Goal: Register for event/course

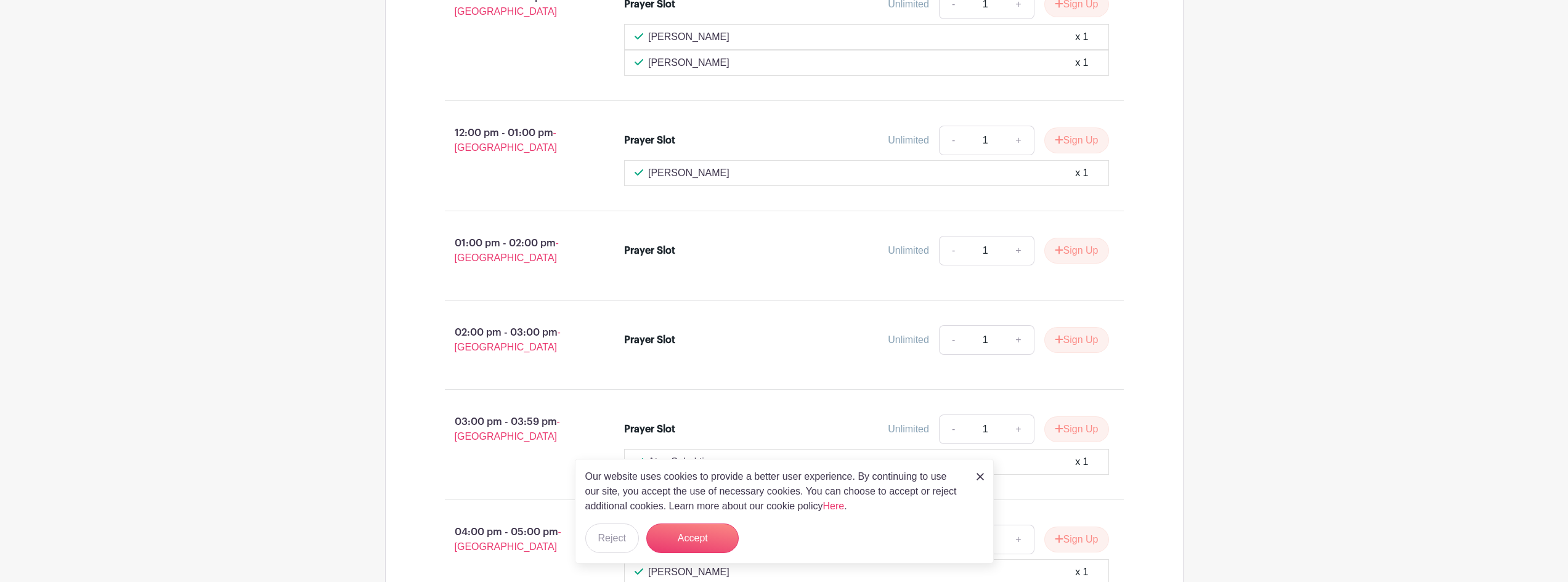
scroll to position [2340, 0]
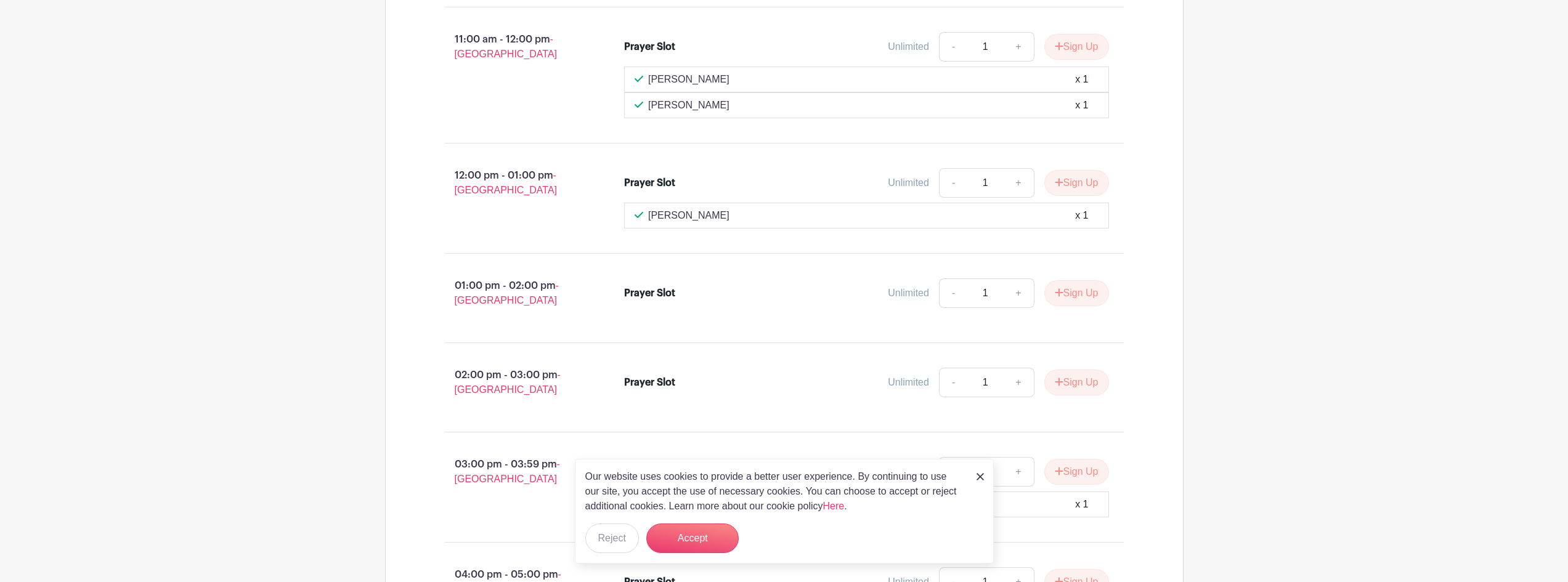
click at [982, 481] on link at bounding box center [981, 476] width 8 height 14
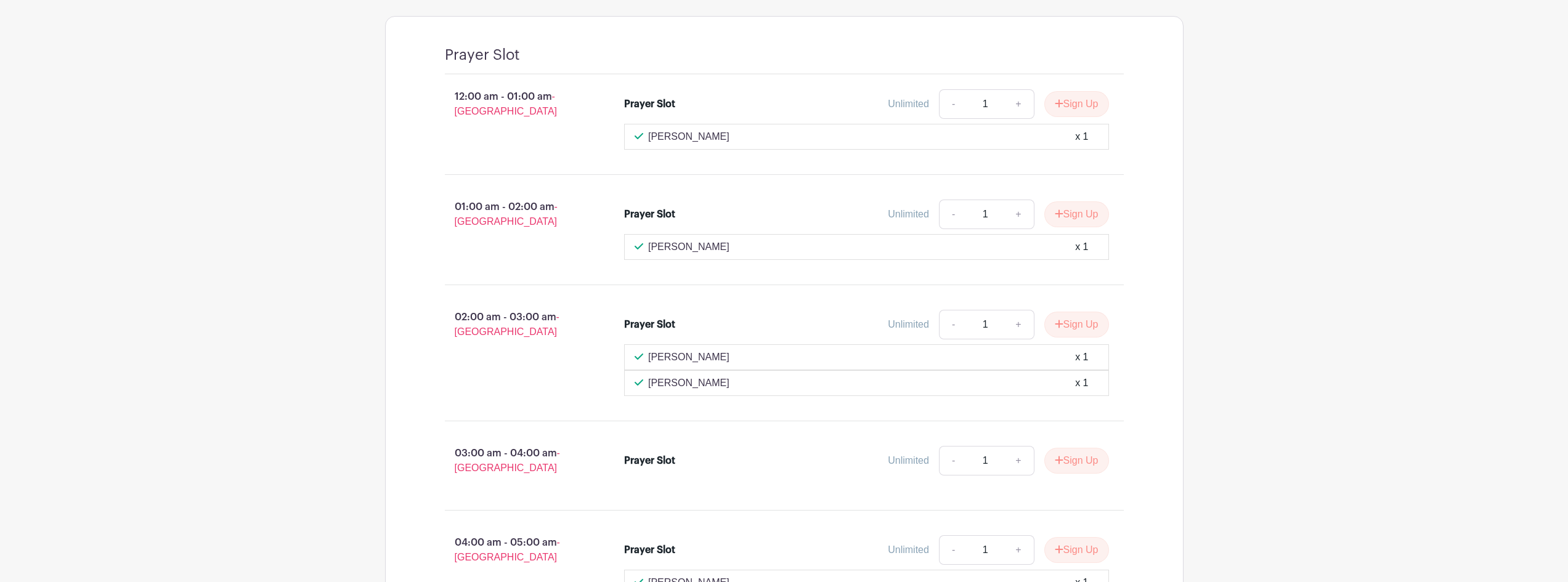
scroll to position [1107, 0]
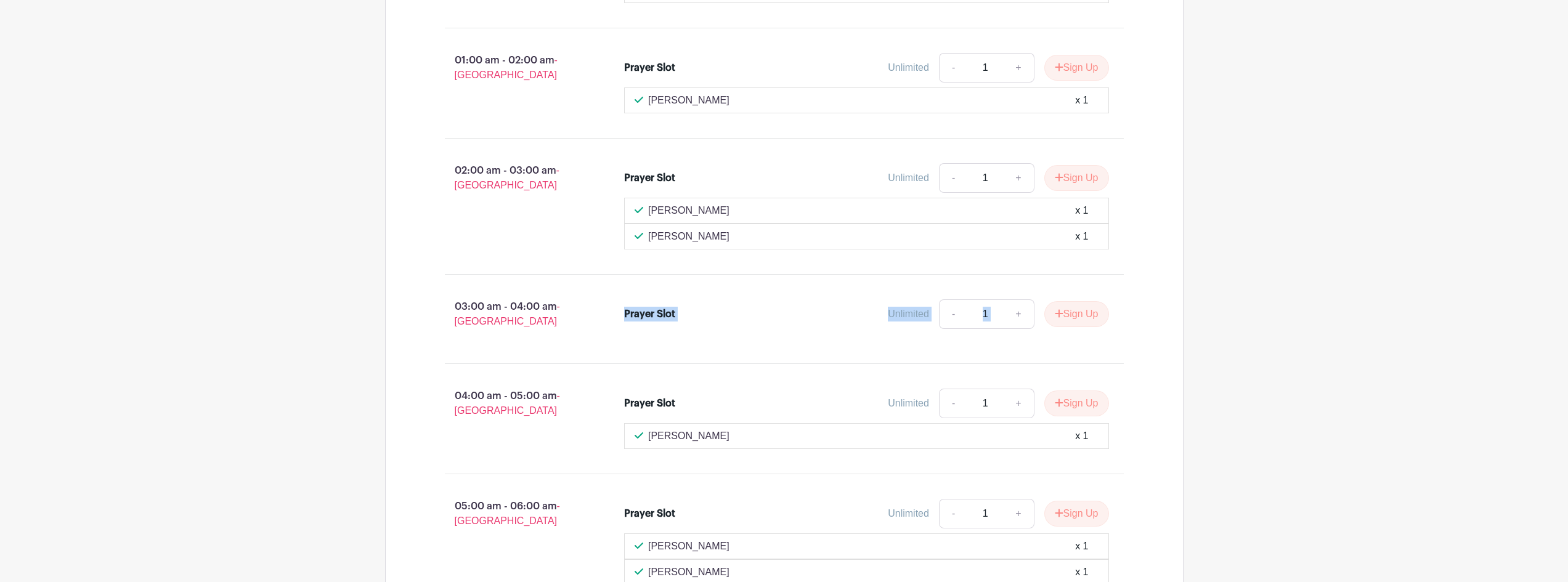
drag, startPoint x: 615, startPoint y: 302, endPoint x: 1128, endPoint y: 326, distance: 513.6
click at [1128, 326] on div "Prayer Slot Unlimited - 1 + Sign Up" at bounding box center [874, 319] width 540 height 49
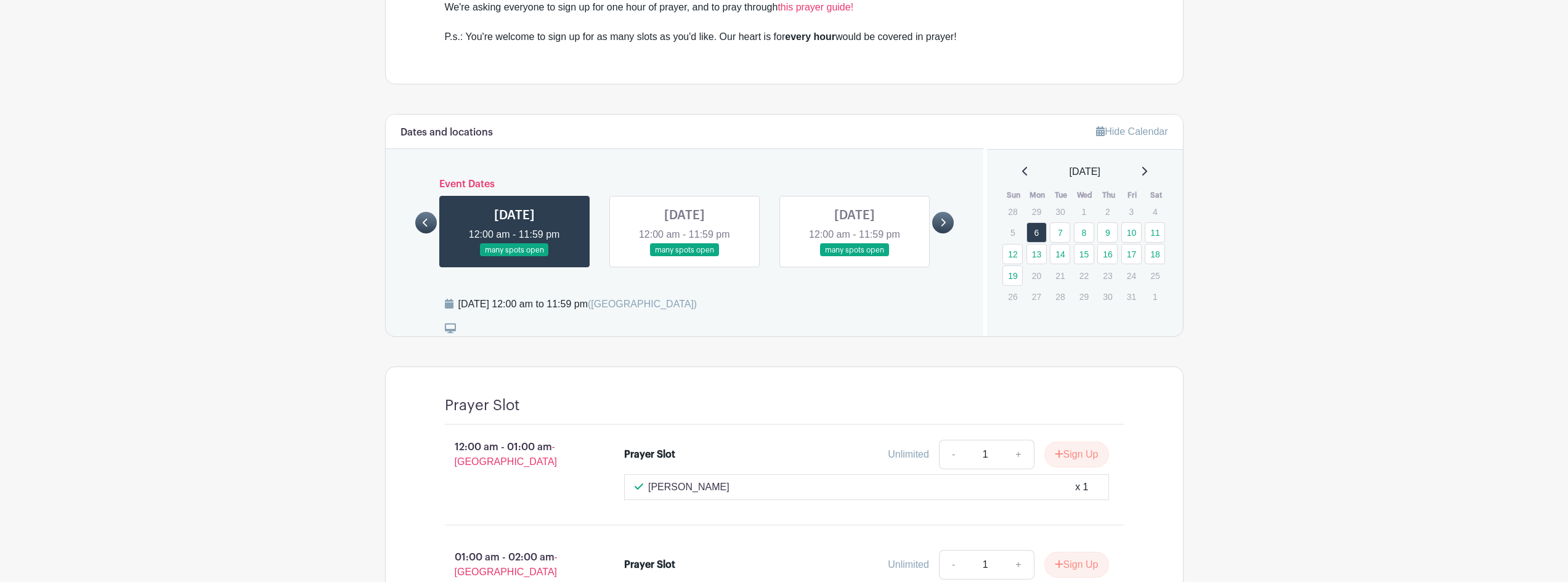
scroll to position [615, 0]
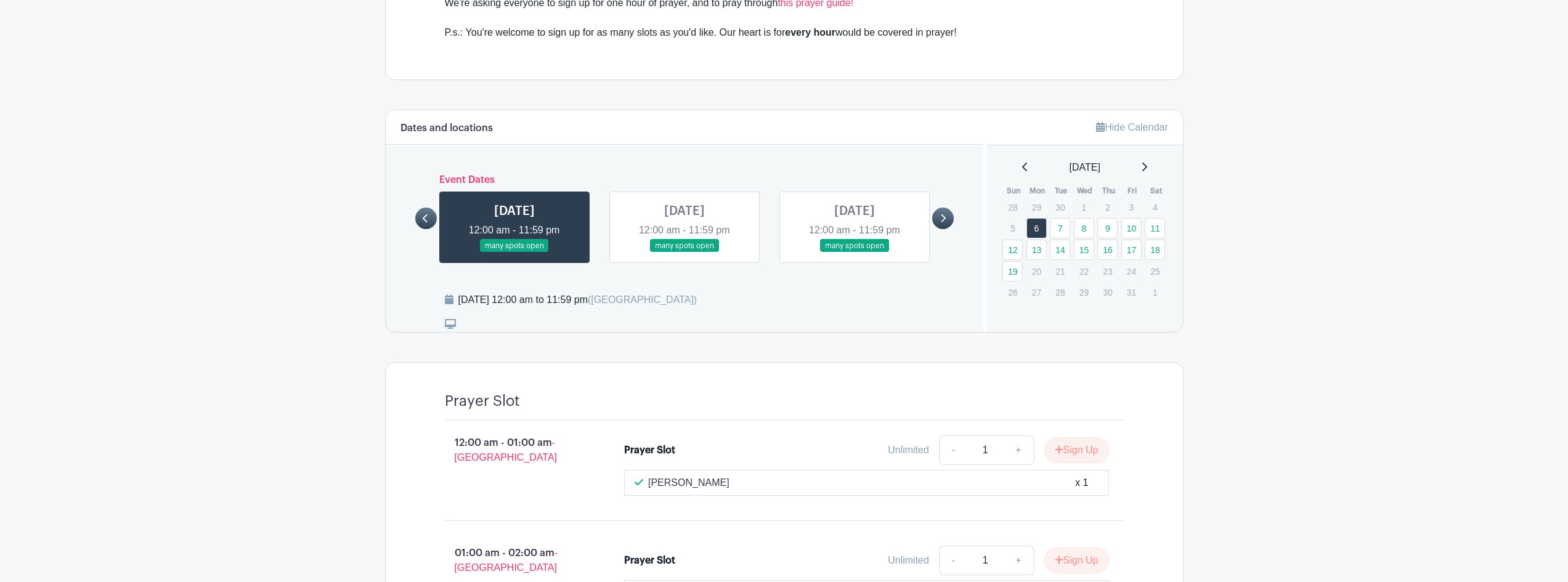
click at [684, 252] on link at bounding box center [684, 252] width 0 height 0
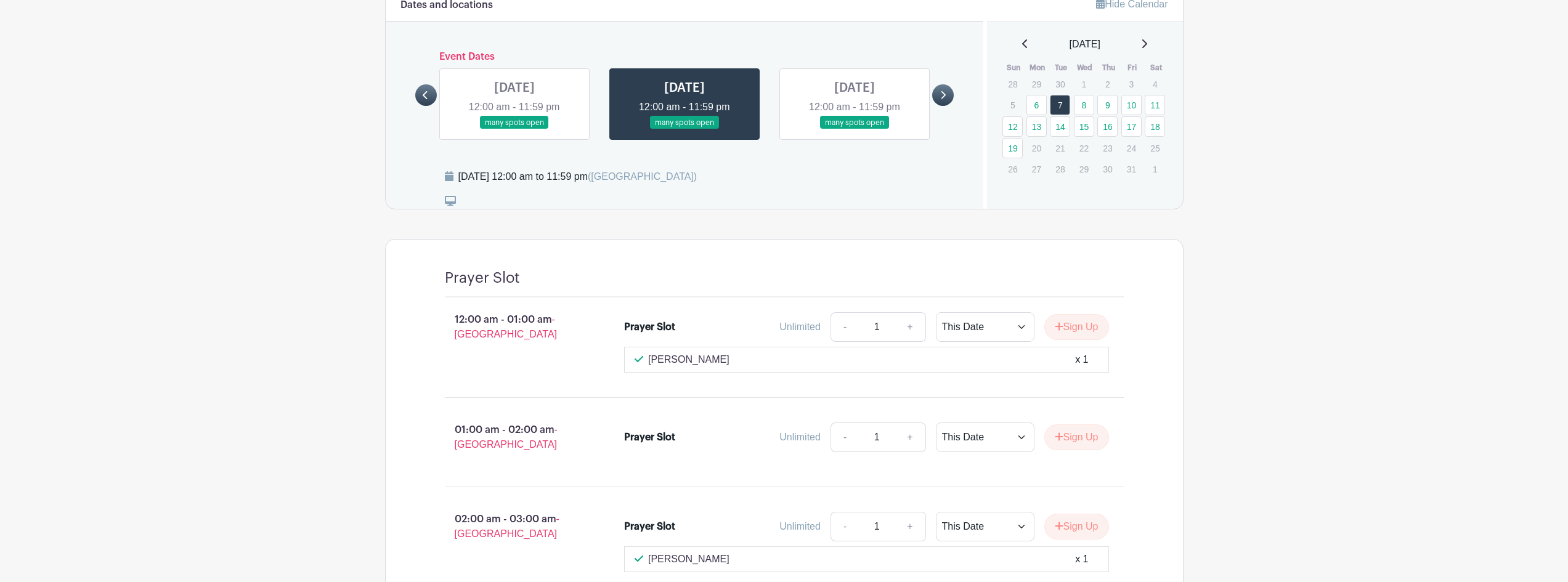
scroll to position [677, 0]
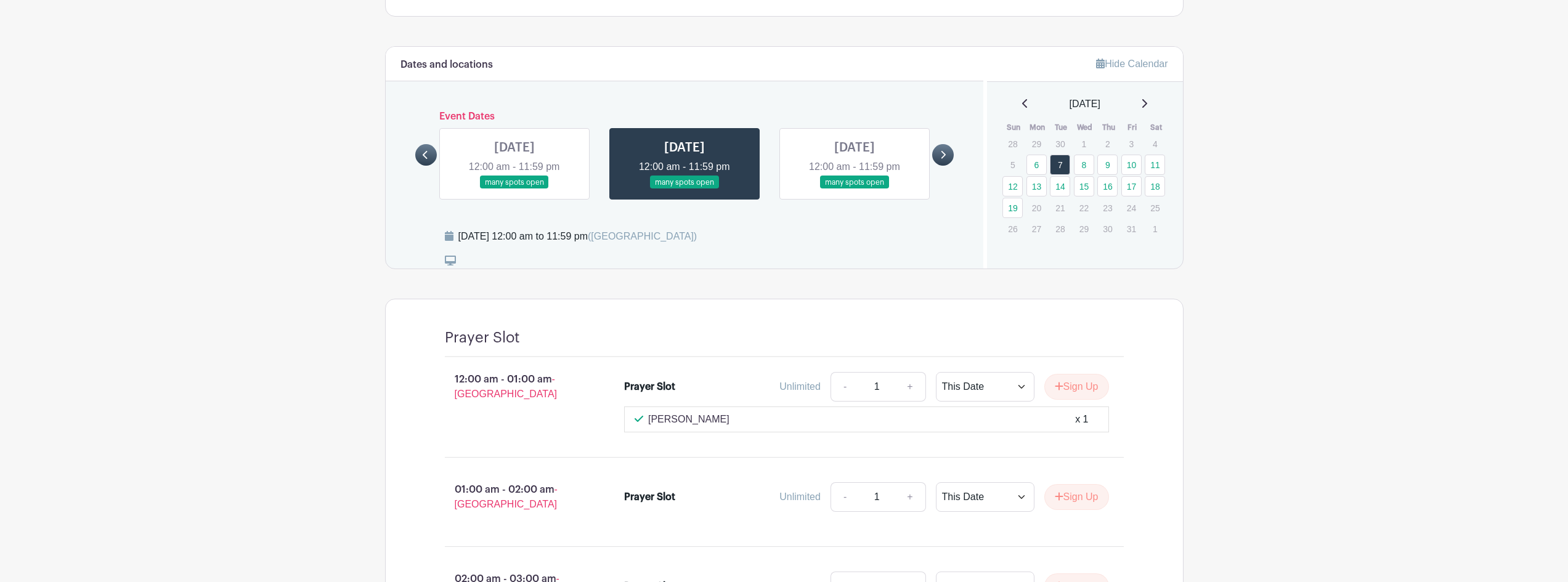
click at [515, 189] on link at bounding box center [515, 189] width 0 height 0
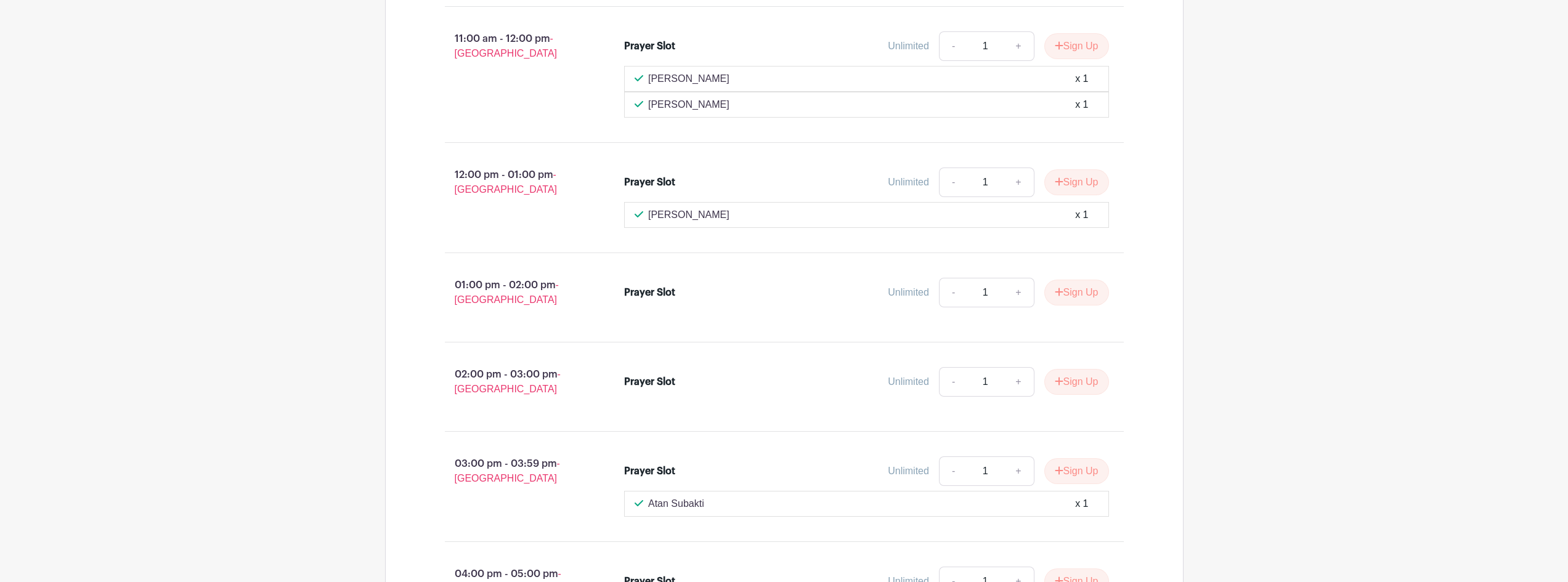
scroll to position [2341, 0]
drag, startPoint x: 633, startPoint y: 369, endPoint x: 675, endPoint y: 361, distance: 42.8
click at [675, 374] on div "Prayer Slot" at bounding box center [650, 381] width 51 height 14
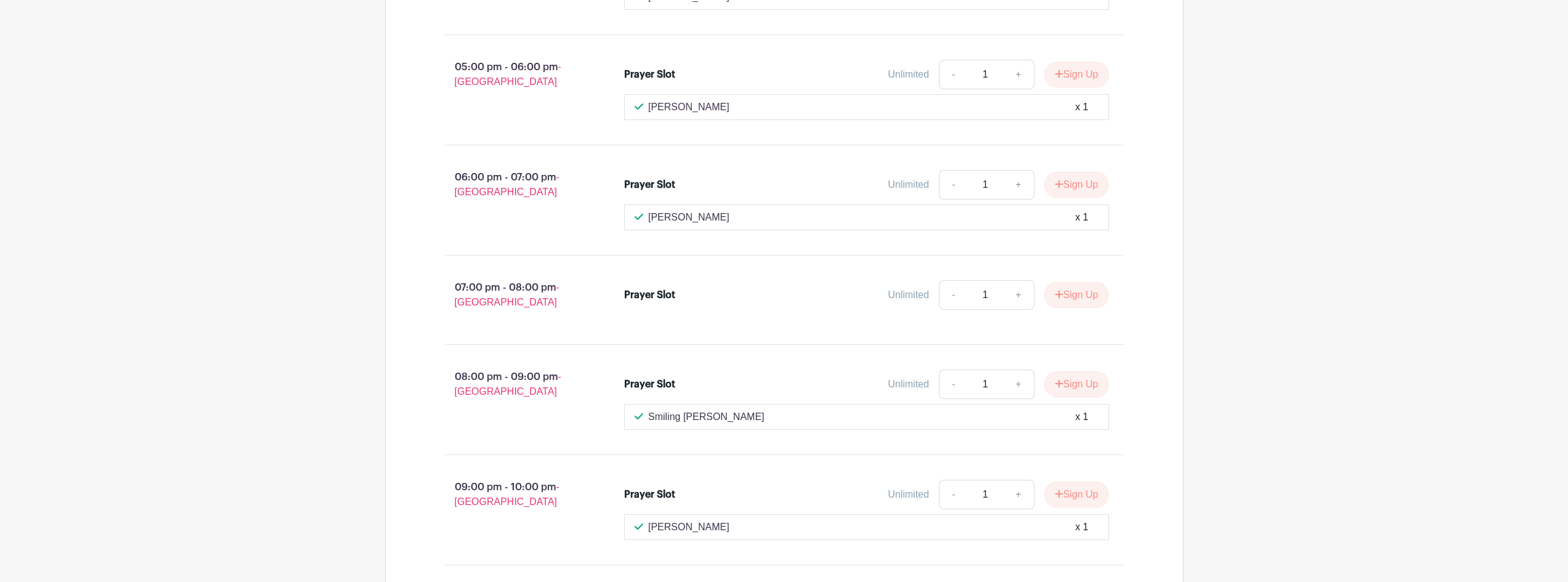
scroll to position [2897, 0]
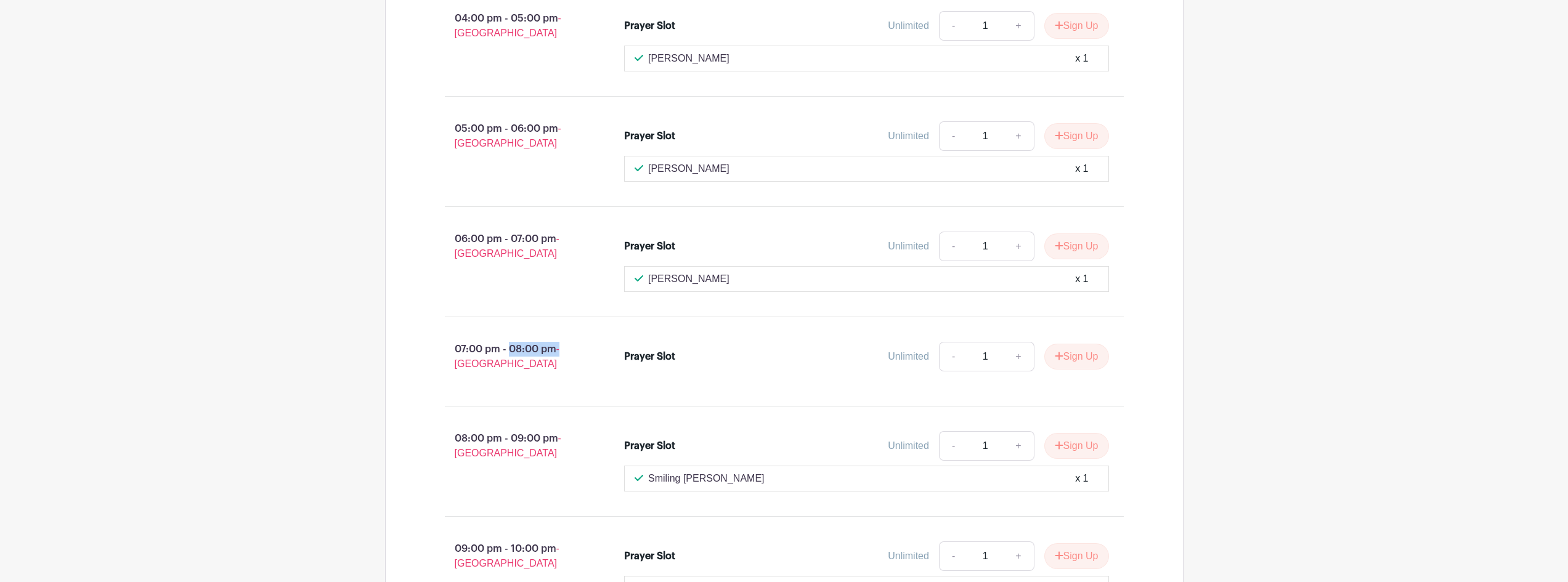
drag, startPoint x: 451, startPoint y: 331, endPoint x: 587, endPoint y: 340, distance: 136.3
click at [587, 340] on p "07:00 pm - 08:00 pm - [GEOGRAPHIC_DATA]" at bounding box center [515, 357] width 180 height 40
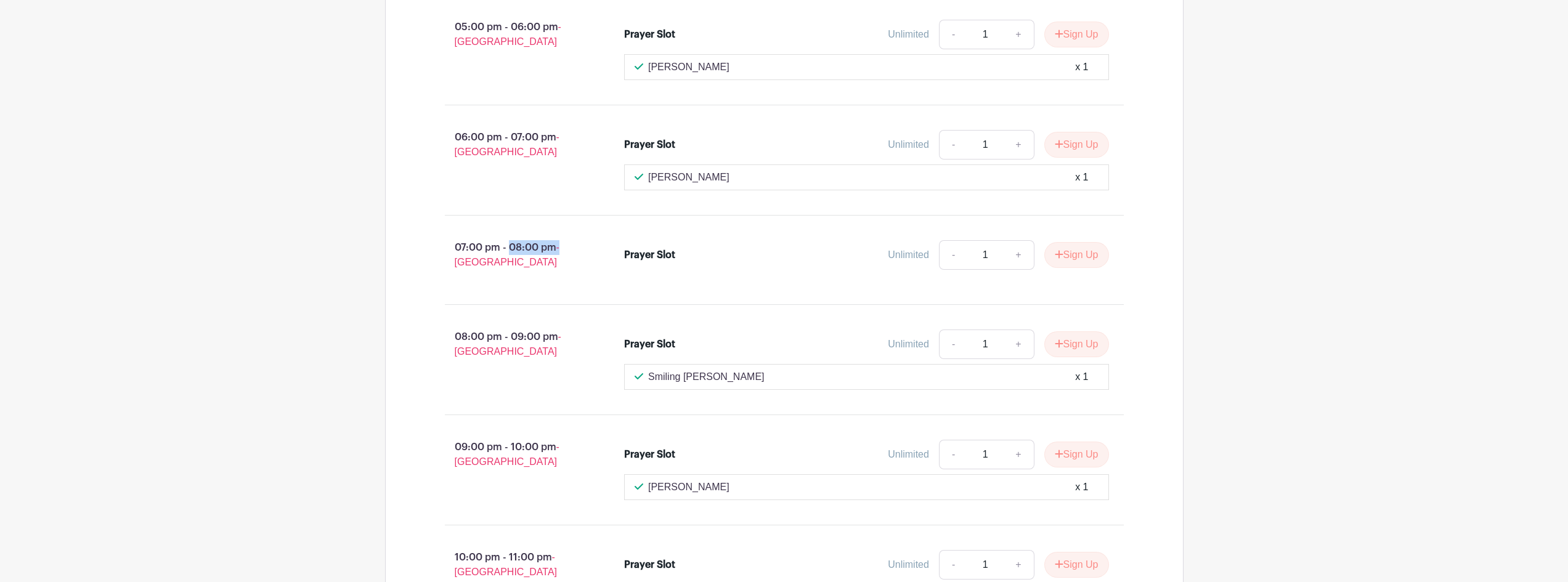
scroll to position [3018, 0]
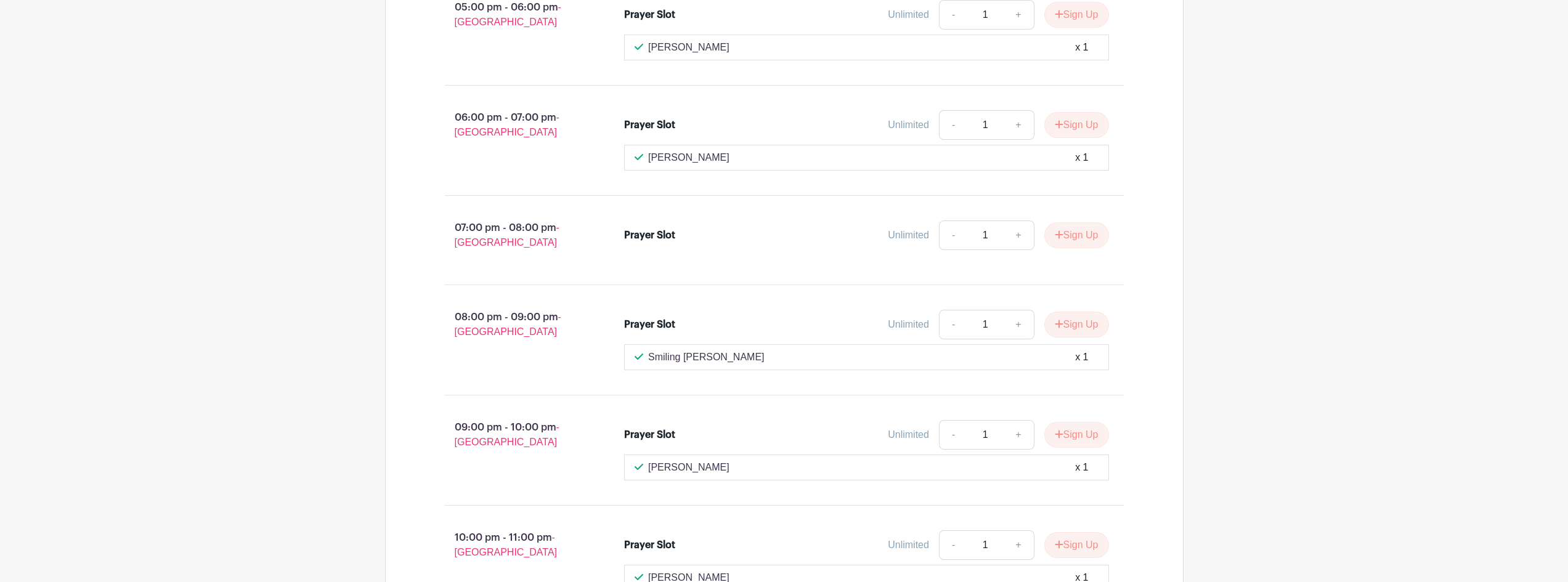
click at [755, 248] on div "Prayer Slot Unlimited - 1 + Sign Up" at bounding box center [874, 240] width 540 height 49
click at [1071, 223] on button "Sign Up" at bounding box center [1076, 235] width 65 height 26
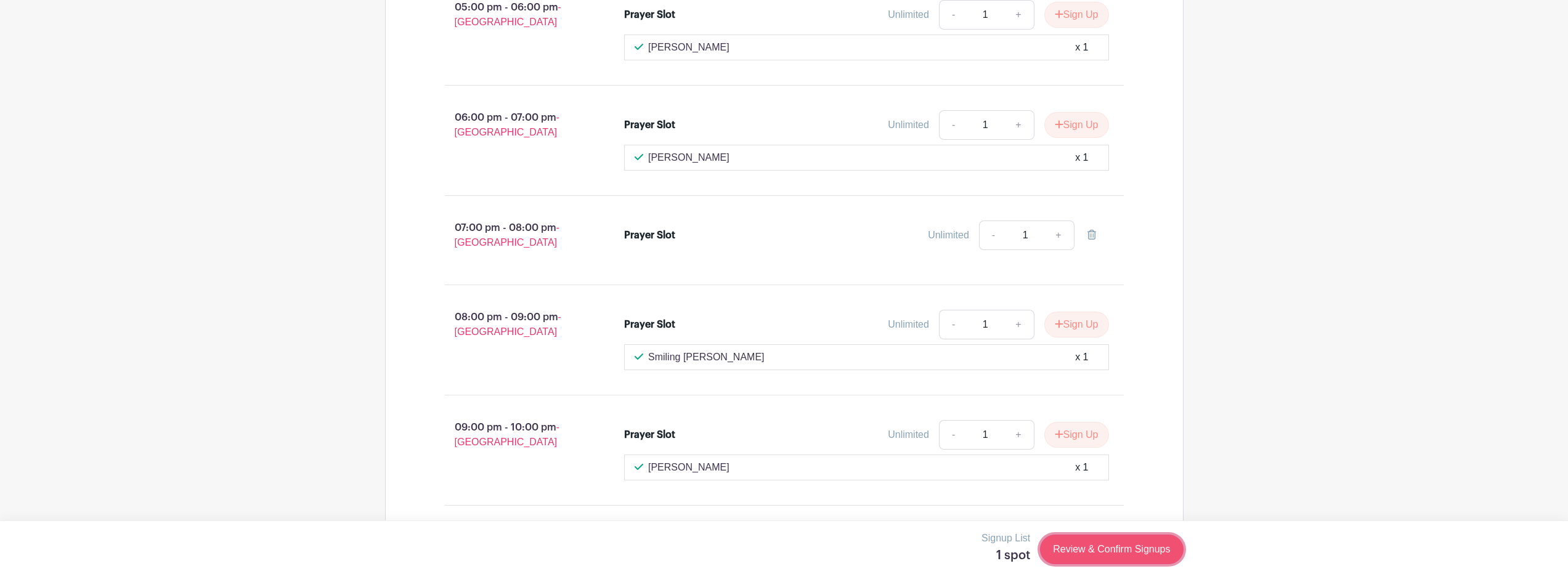
click at [1087, 557] on link "Review & Confirm Signups" at bounding box center [1111, 549] width 143 height 30
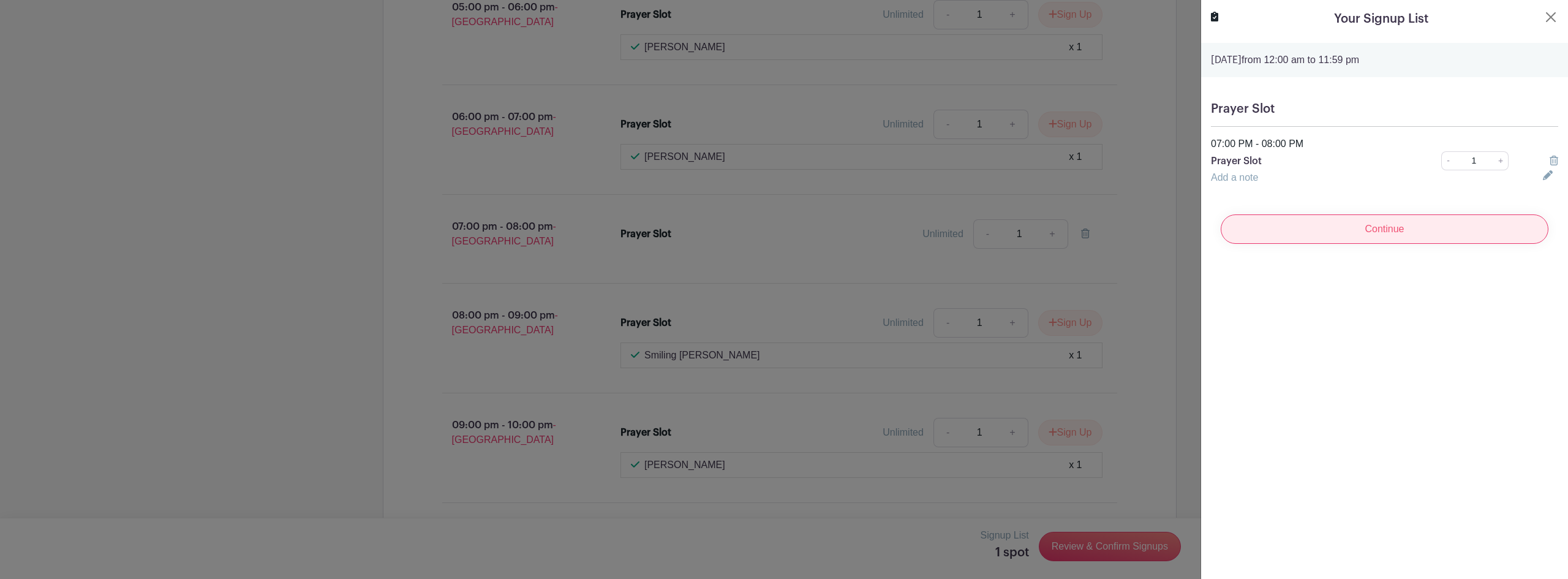
click at [1334, 228] on input "Continue" at bounding box center [1384, 229] width 328 height 30
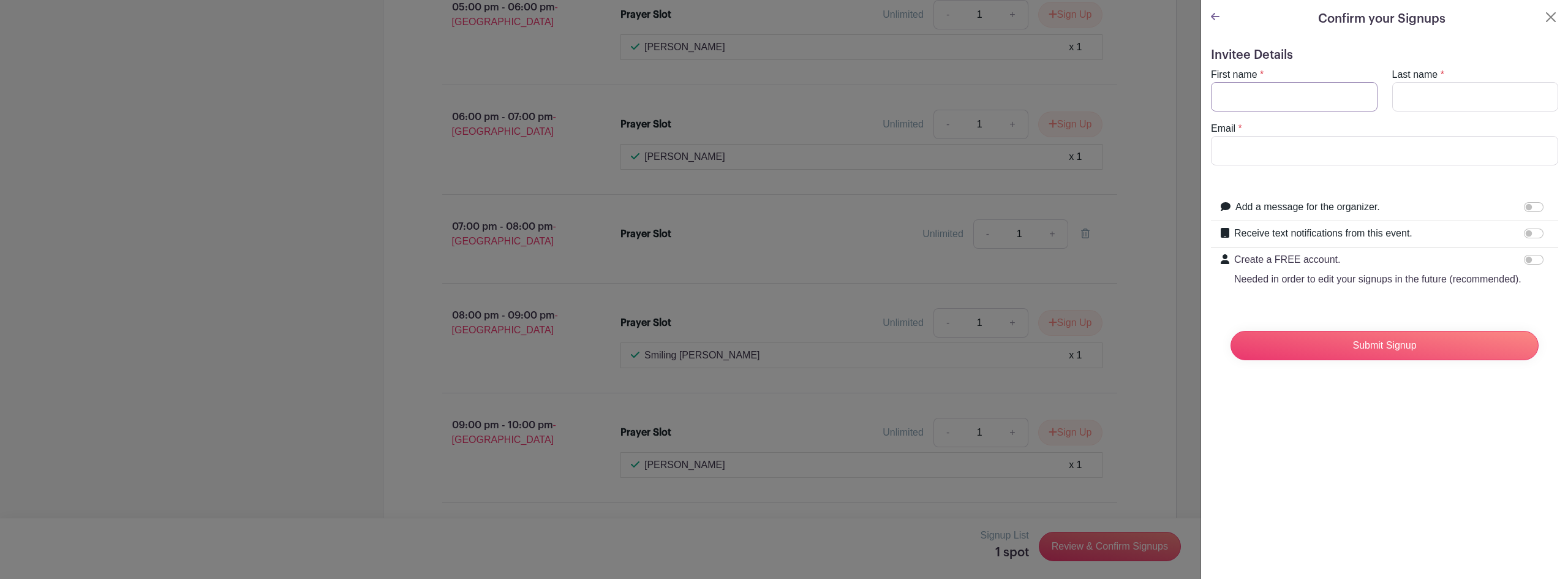
click at [1248, 100] on input "First name" at bounding box center [1294, 97] width 167 height 30
click at [1248, 95] on input "First name" at bounding box center [1294, 97] width 167 height 30
type input "[PERSON_NAME]"
type input "w"
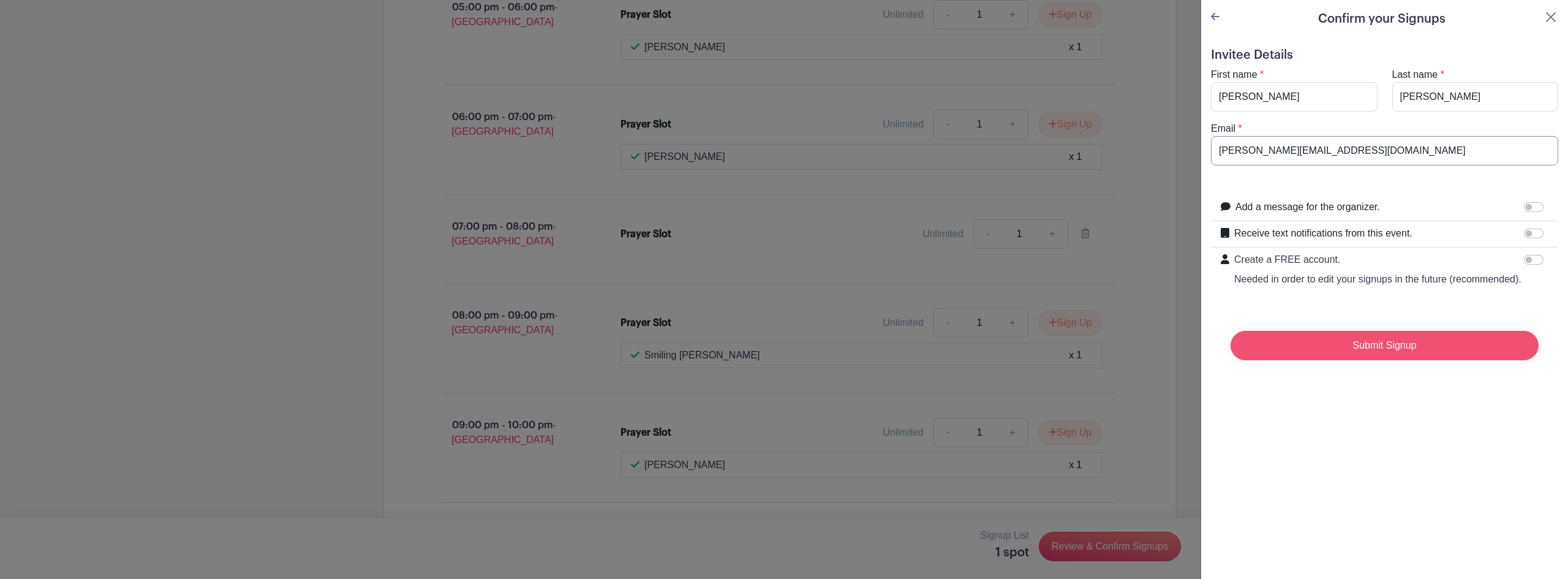
type input "[PERSON_NAME][EMAIL_ADDRESS][DOMAIN_NAME]"
click at [1334, 360] on input "Submit Signup" at bounding box center [1385, 345] width 308 height 30
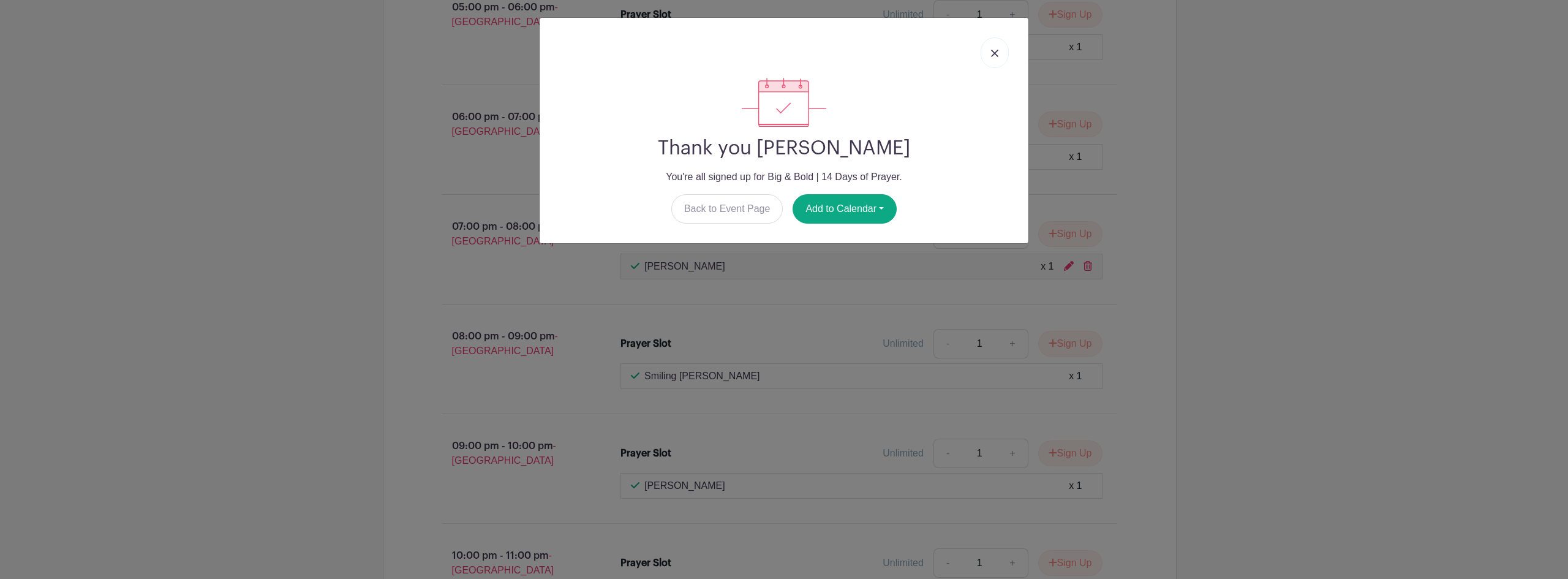
click at [993, 58] on link at bounding box center [994, 53] width 28 height 31
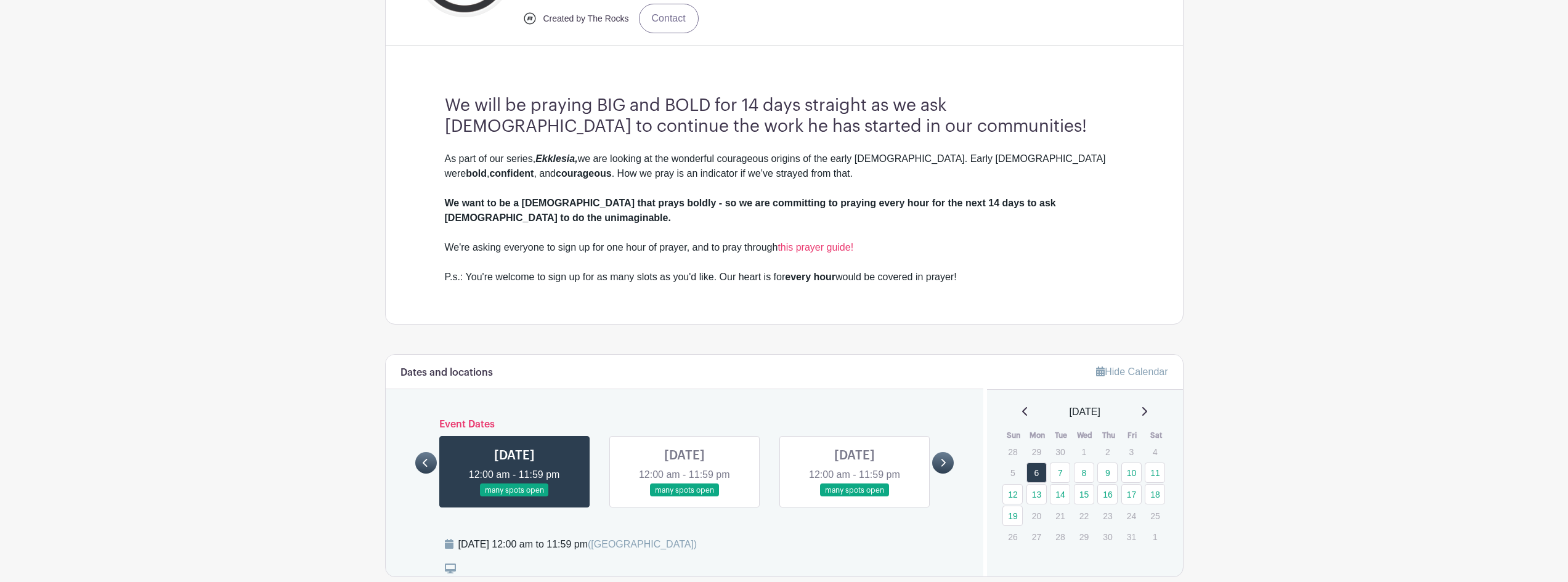
scroll to position [493, 0]
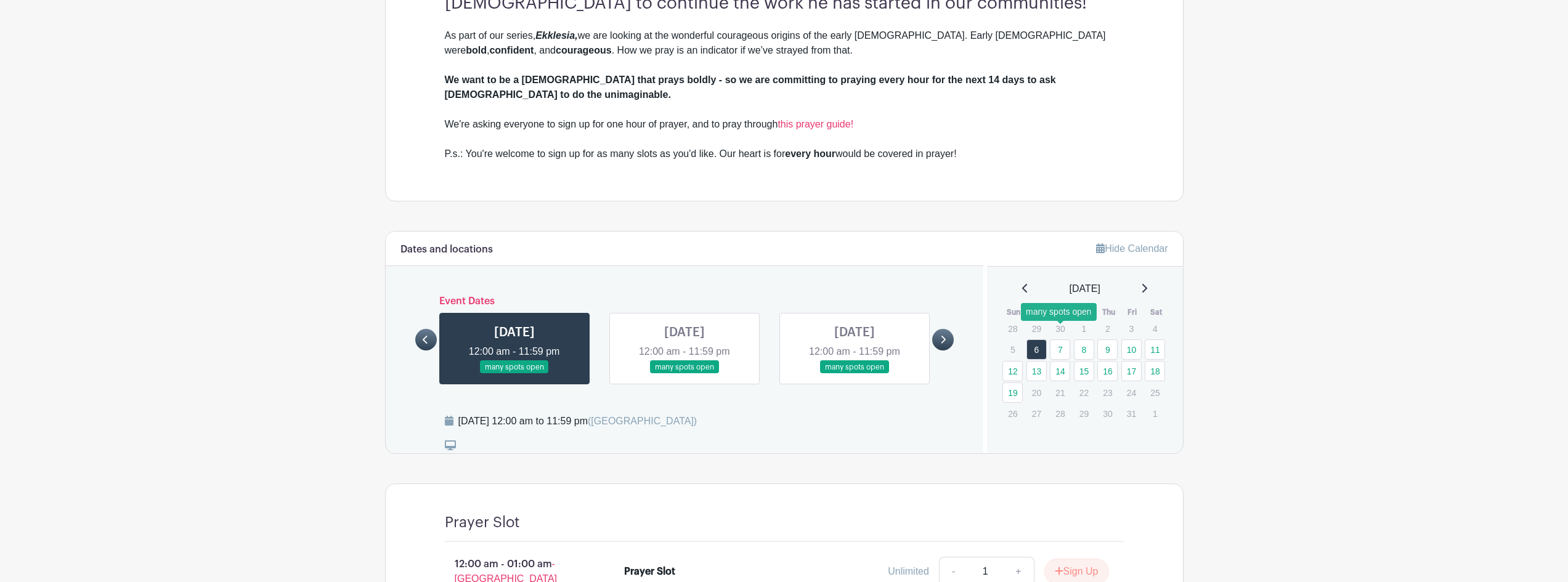
click at [1052, 339] on link "7" at bounding box center [1060, 349] width 20 height 20
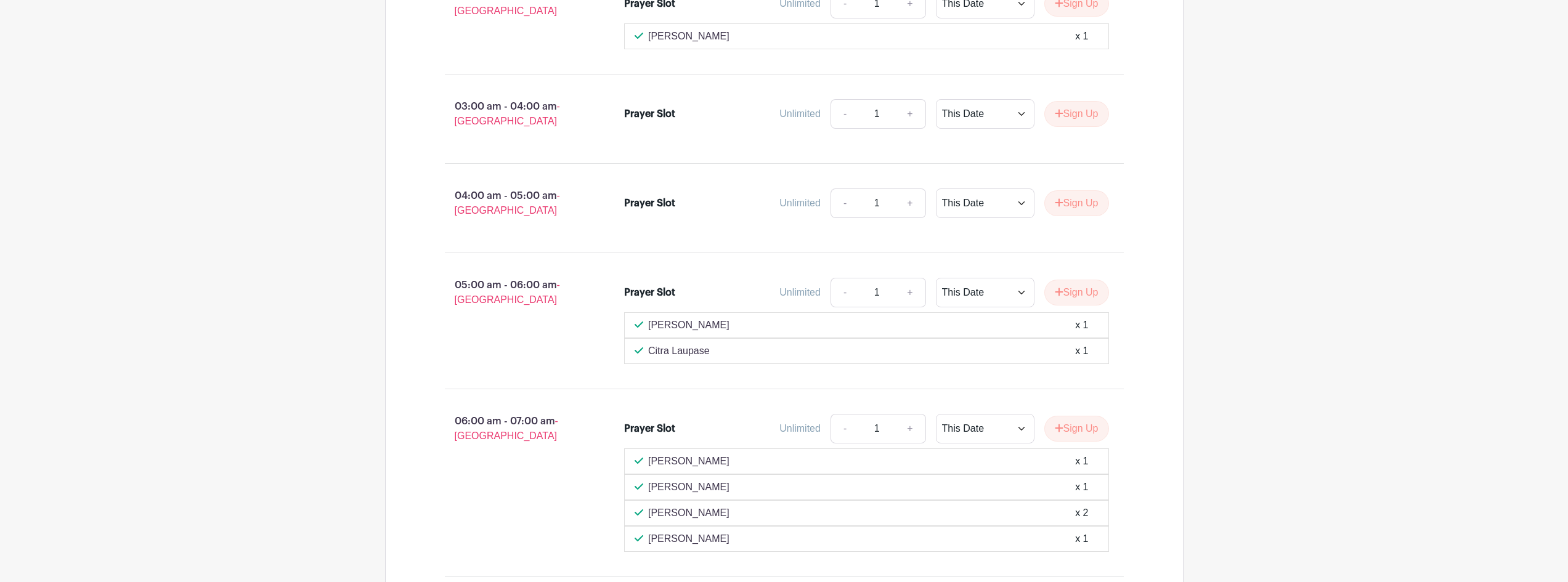
scroll to position [1479, 0]
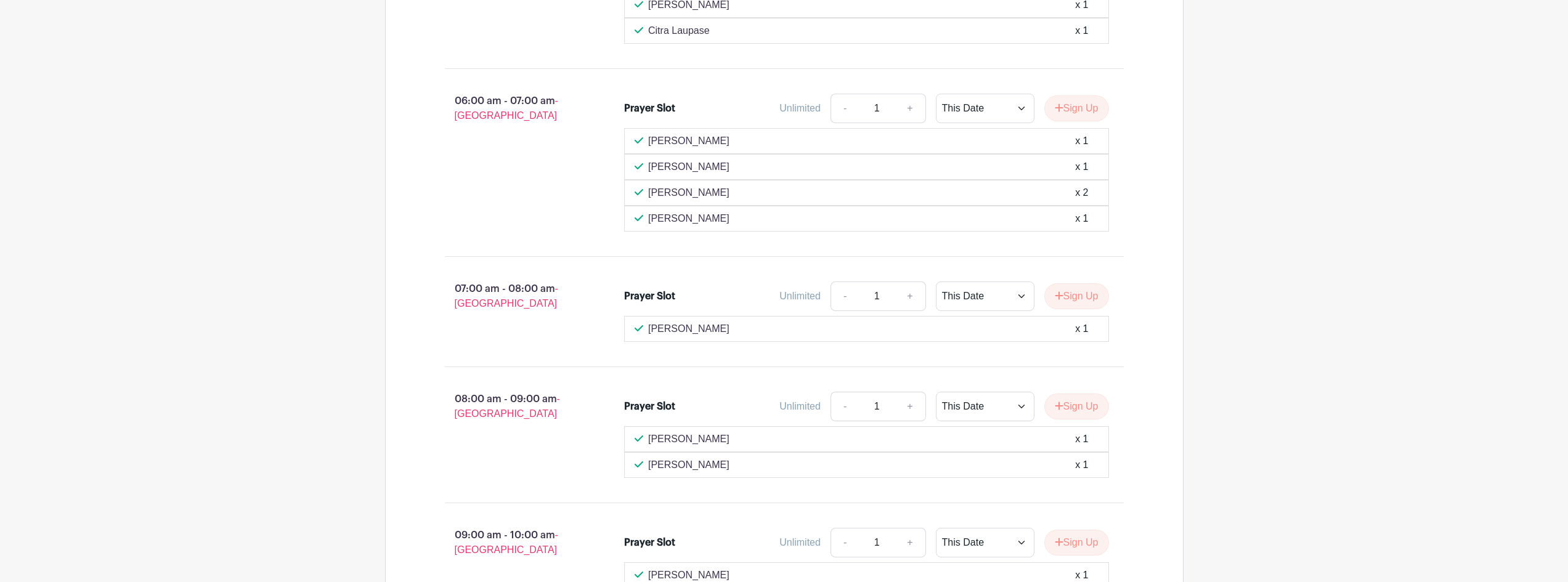
click at [575, 414] on div "08:00 am - 09:00 am - [GEOGRAPHIC_DATA]" at bounding box center [515, 436] width 180 height 96
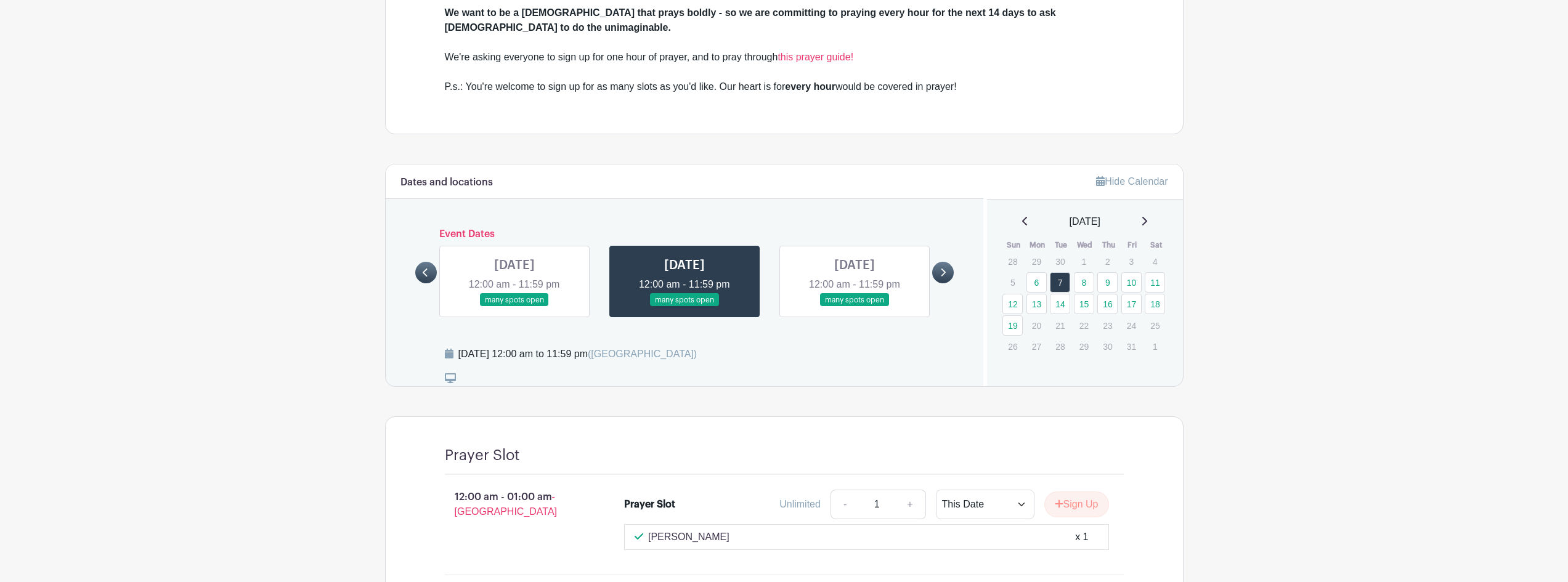
scroll to position [555, 0]
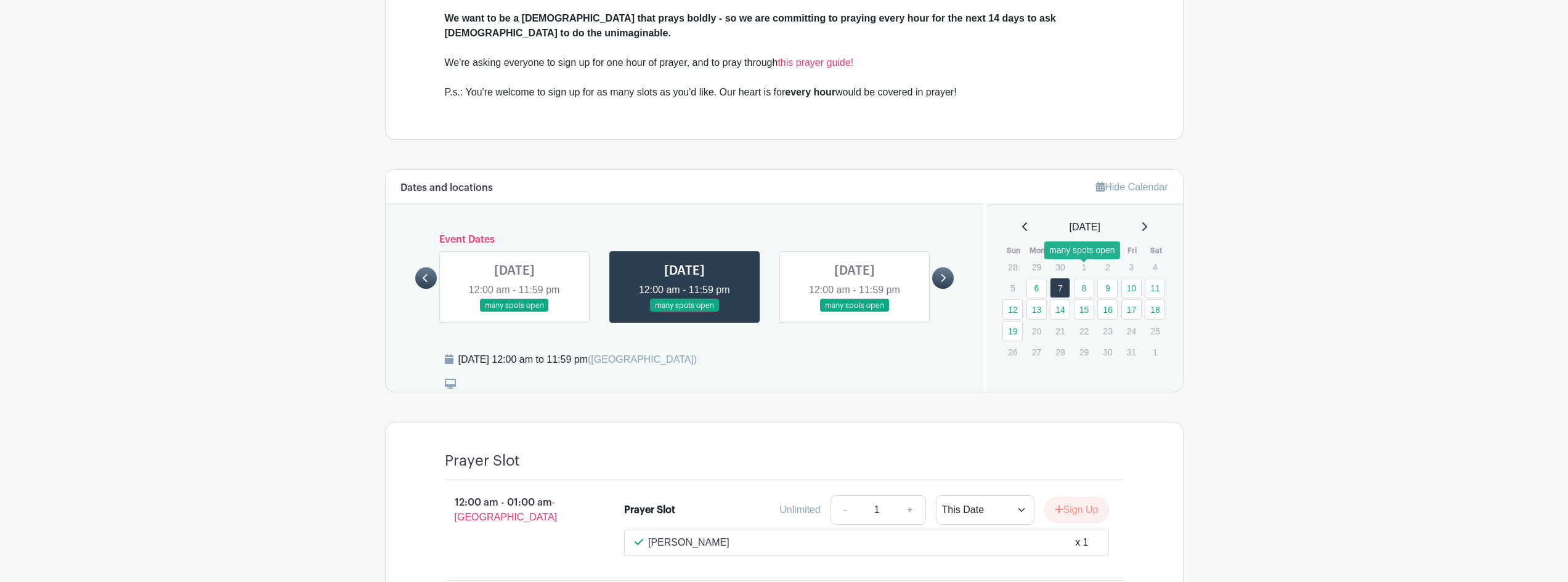
click at [1088, 279] on link "8" at bounding box center [1084, 287] width 20 height 20
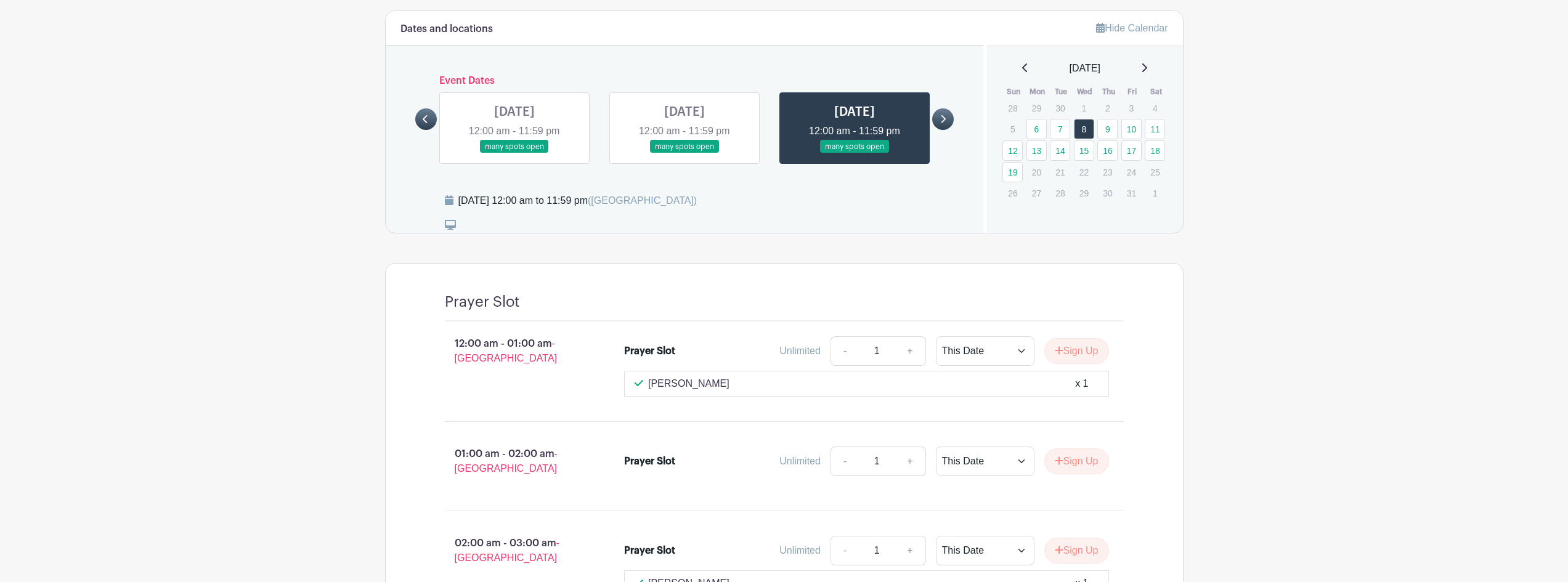
scroll to position [616, 0]
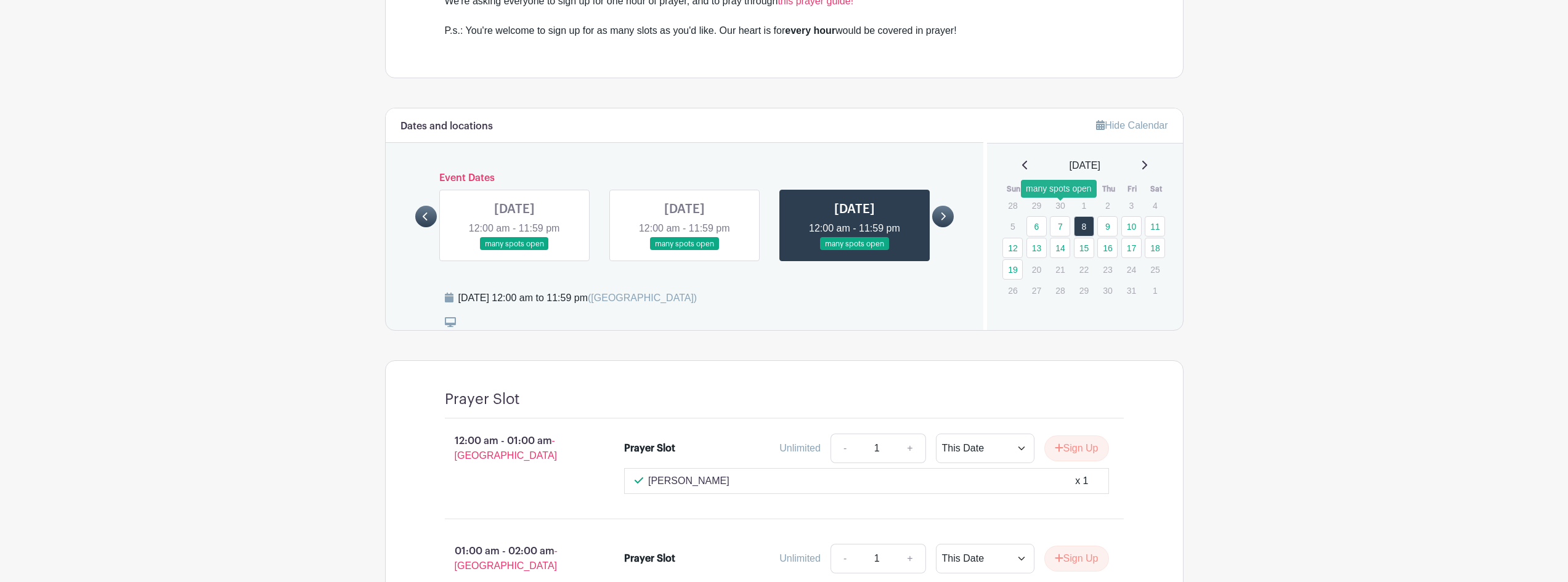
click at [1064, 216] on link "7" at bounding box center [1060, 225] width 20 height 20
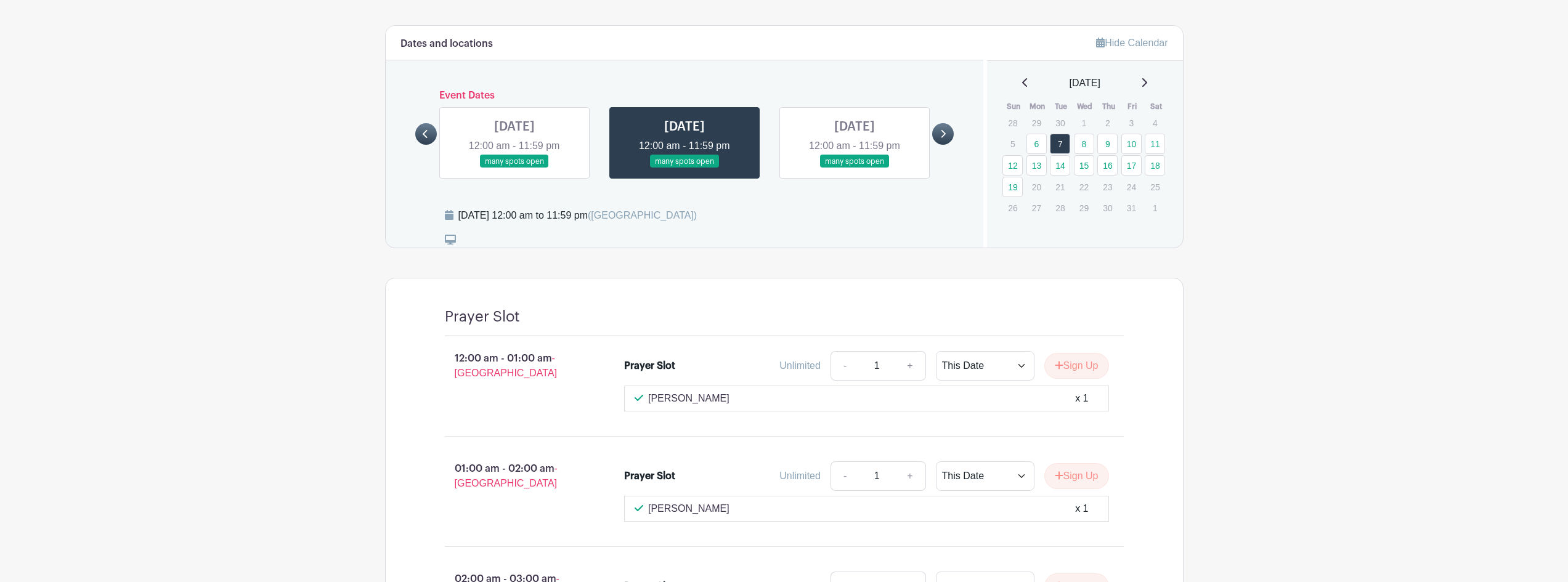
scroll to position [677, 0]
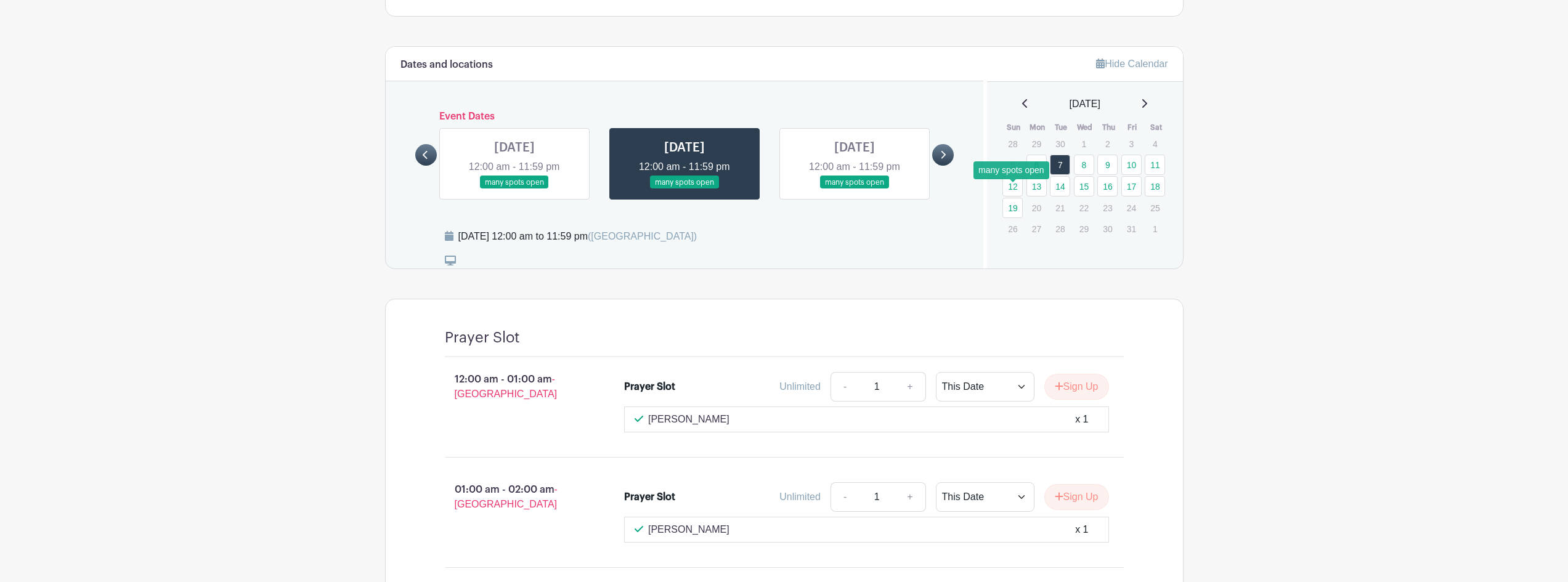
click at [1018, 198] on link "19" at bounding box center [1012, 207] width 20 height 20
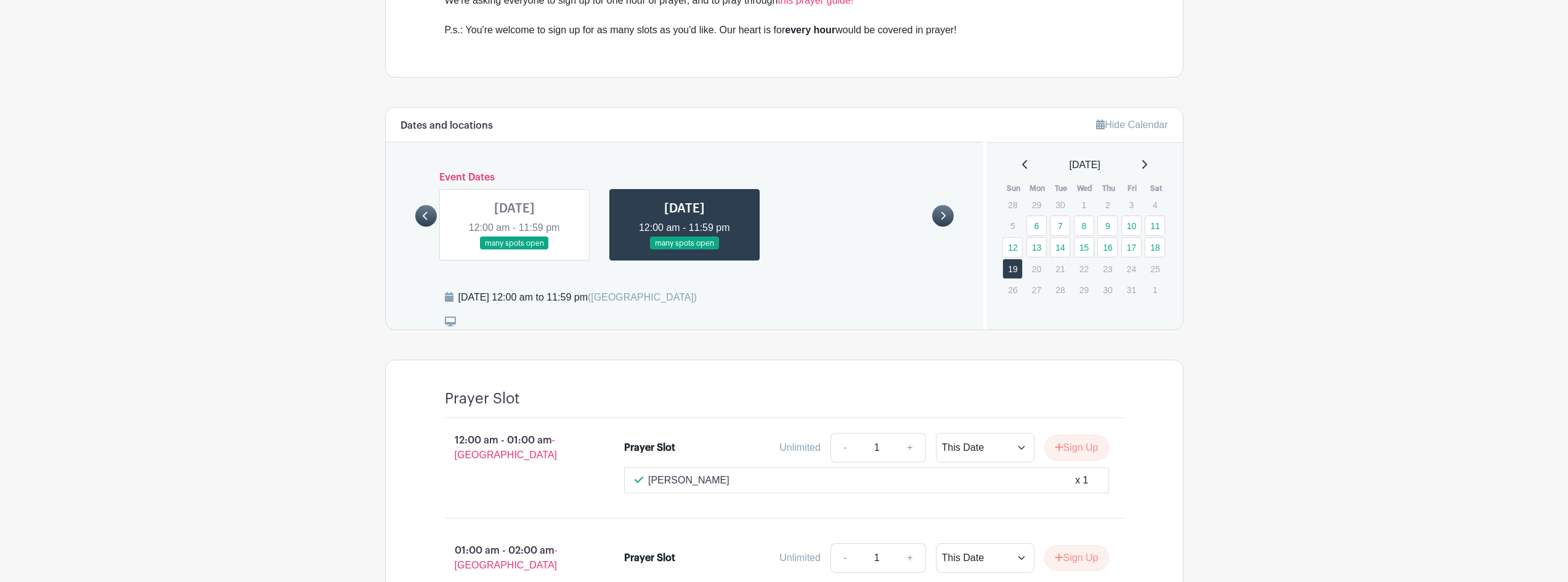
scroll to position [616, 0]
click at [1064, 216] on link "7" at bounding box center [1060, 225] width 20 height 20
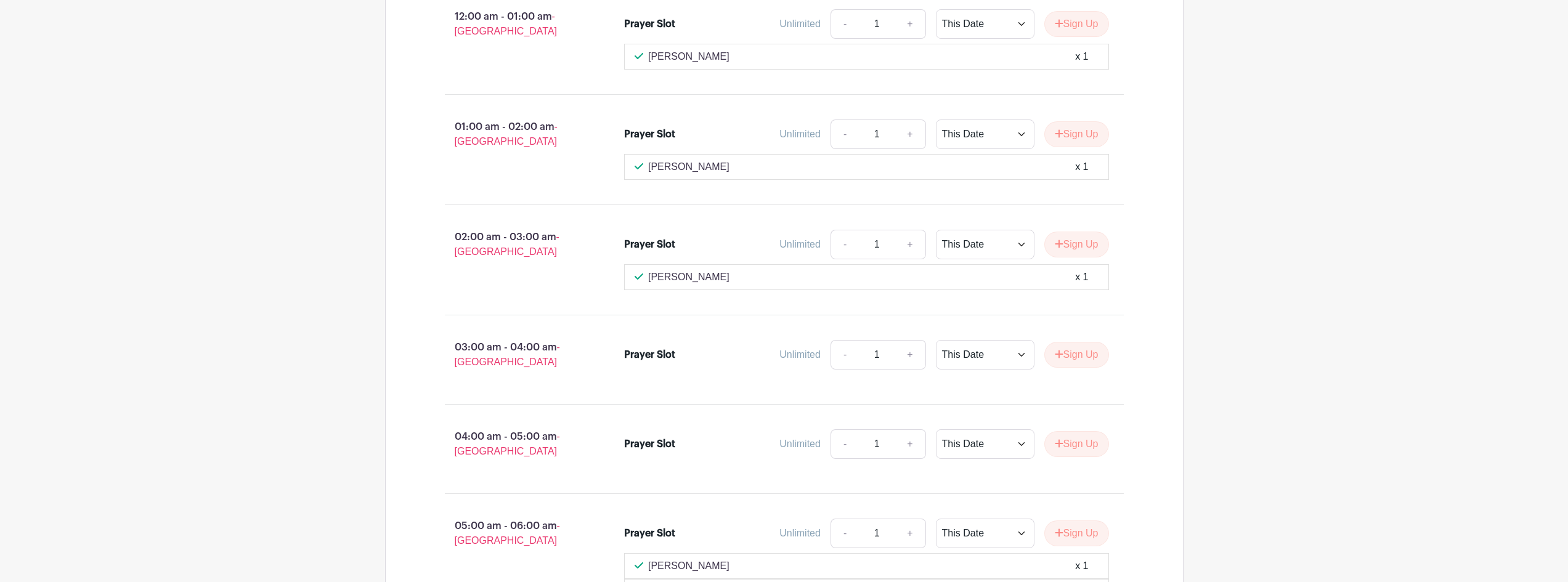
scroll to position [1171, 0]
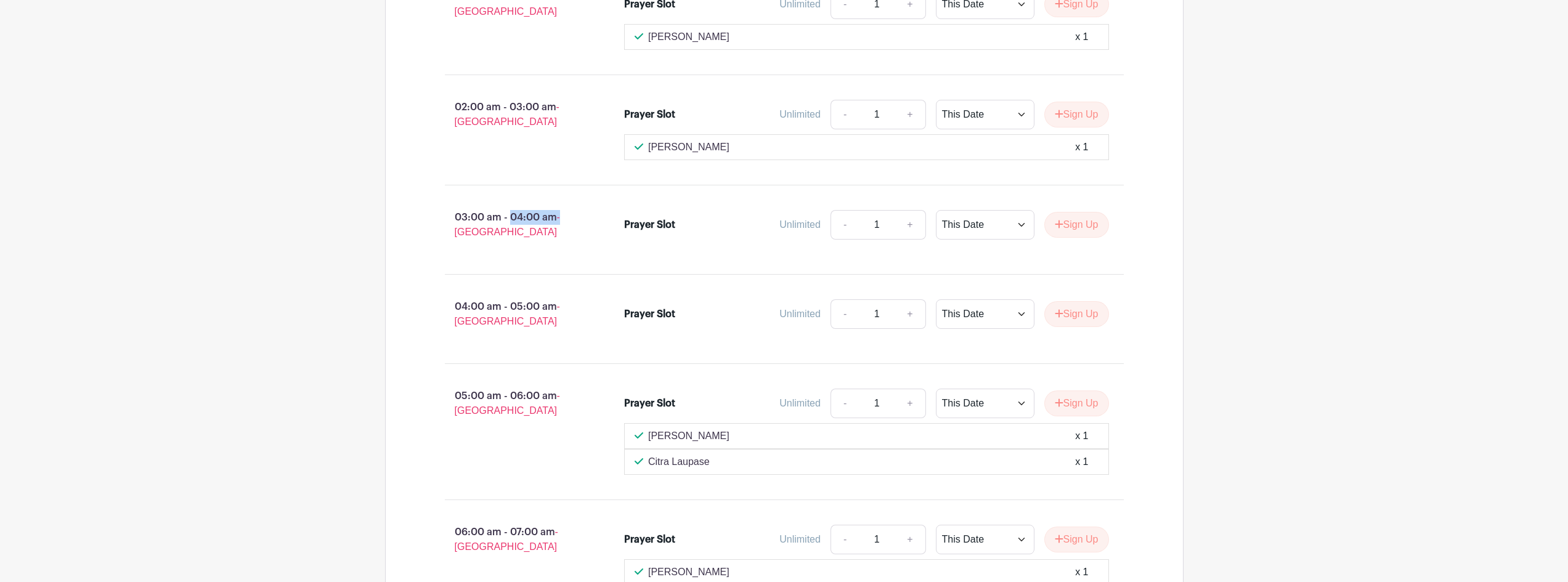
drag, startPoint x: 454, startPoint y: 206, endPoint x: 604, endPoint y: 200, distance: 150.1
click at [604, 205] on p "03:00 am - 04:00 am - [GEOGRAPHIC_DATA]" at bounding box center [515, 225] width 180 height 40
click at [1071, 217] on button "Sign Up" at bounding box center [1076, 225] width 65 height 26
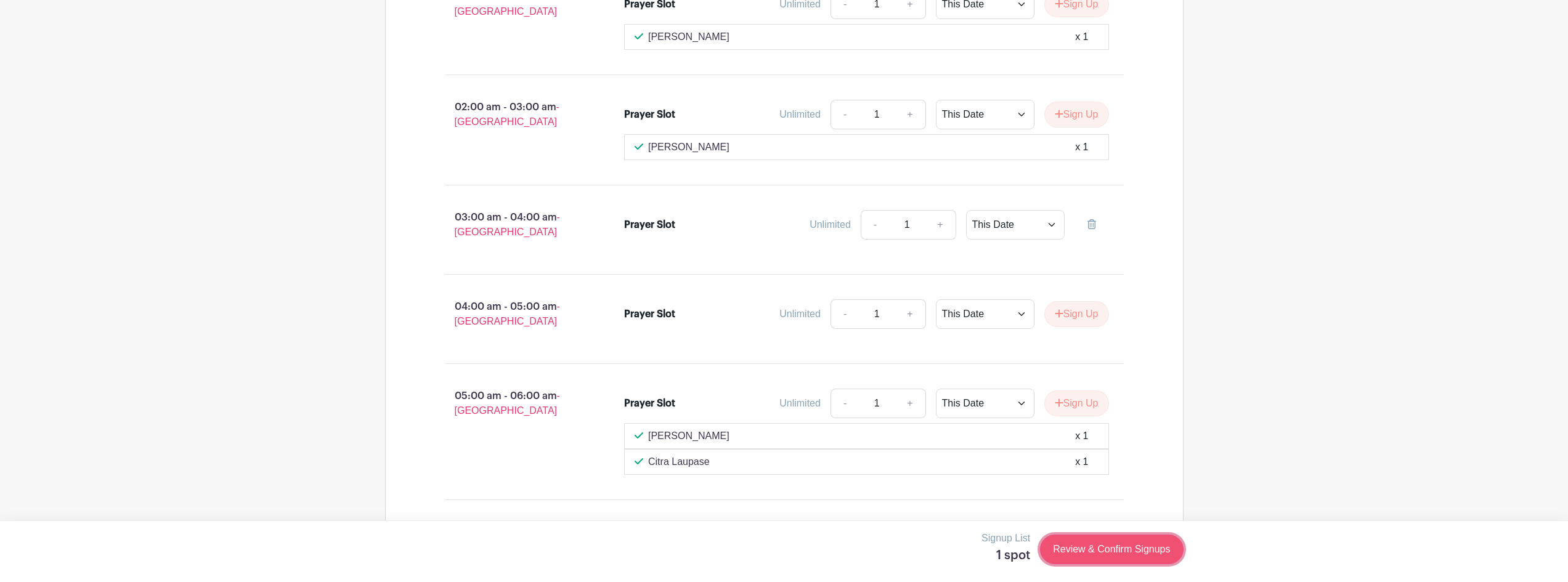
click at [1129, 559] on link "Review & Confirm Signups" at bounding box center [1111, 549] width 143 height 30
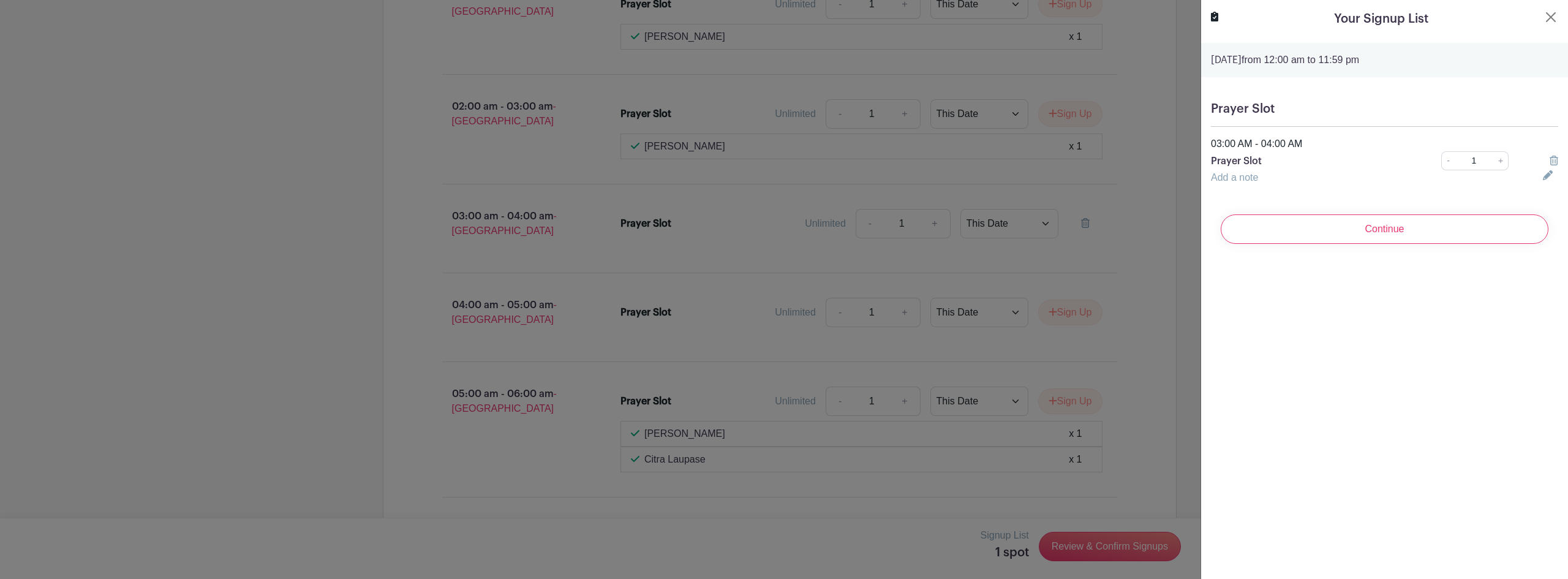
click at [1396, 248] on div "Continue" at bounding box center [1384, 229] width 348 height 49
click at [1394, 236] on input "Continue" at bounding box center [1384, 229] width 328 height 30
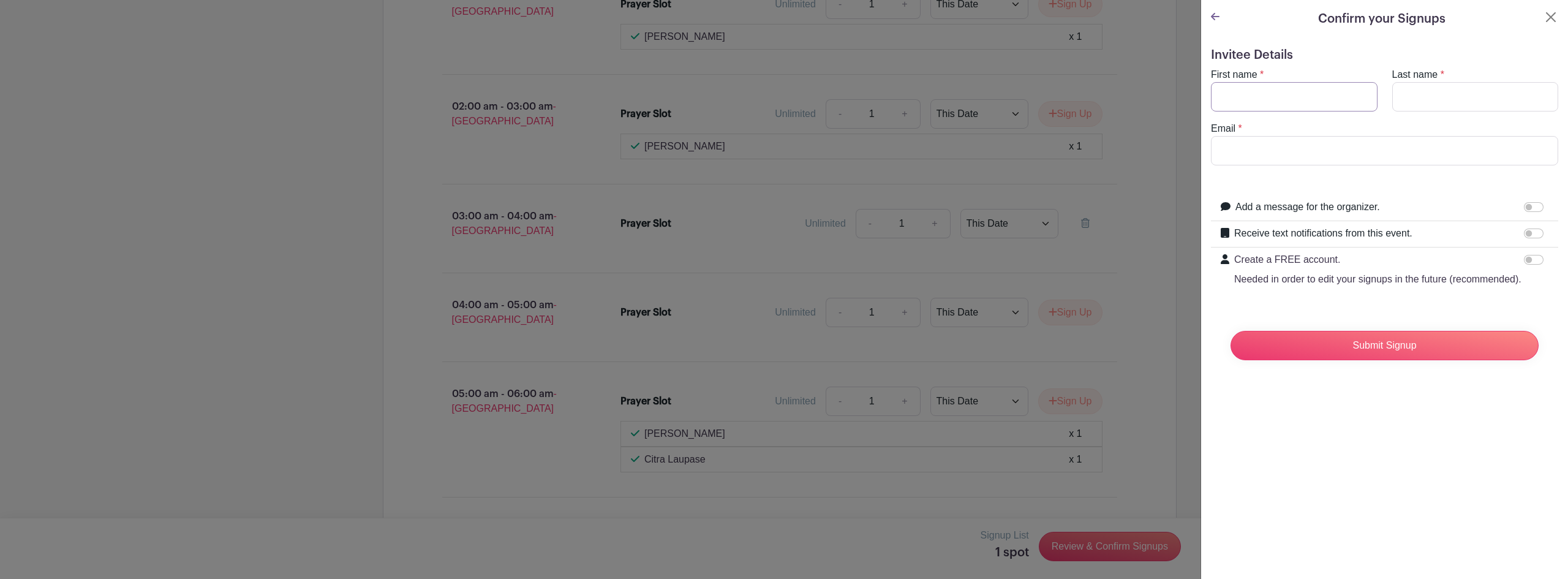
click at [1295, 101] on input "First name" at bounding box center [1294, 97] width 167 height 30
type input "[PERSON_NAME]"
type input "[PERSON_NAME][EMAIL_ADDRESS][DOMAIN_NAME]"
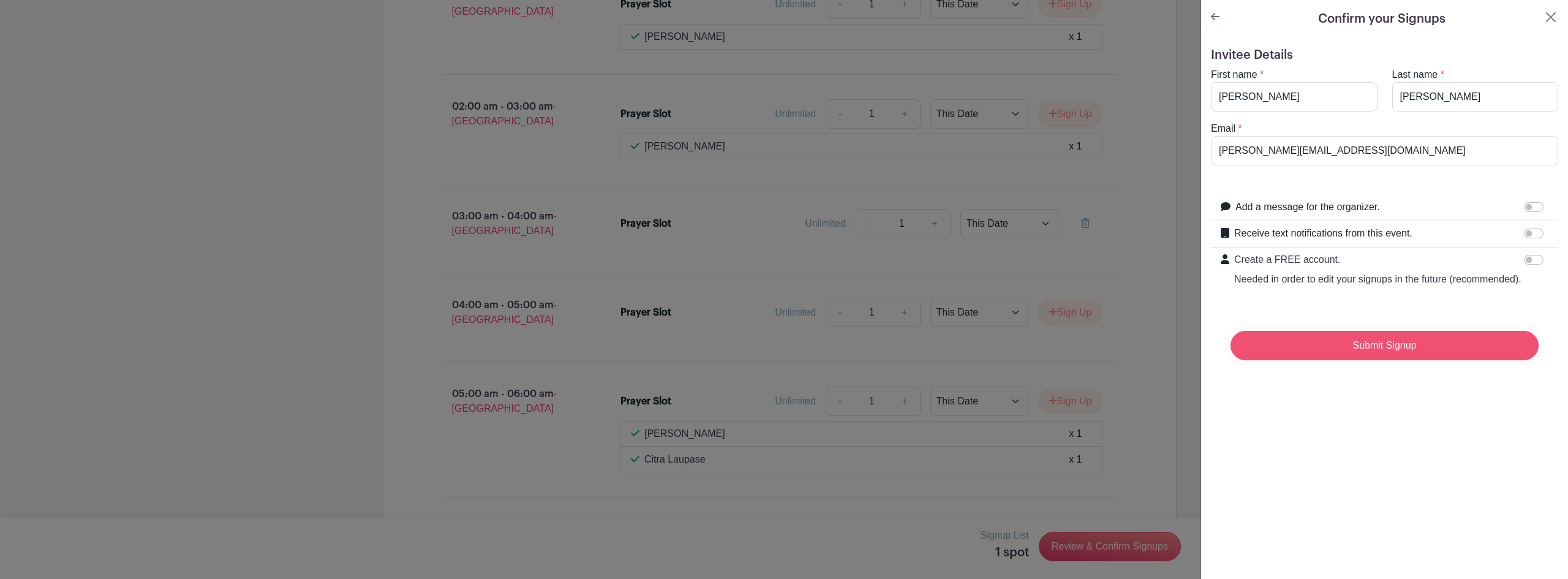
click at [1338, 360] on input "Submit Signup" at bounding box center [1385, 345] width 308 height 30
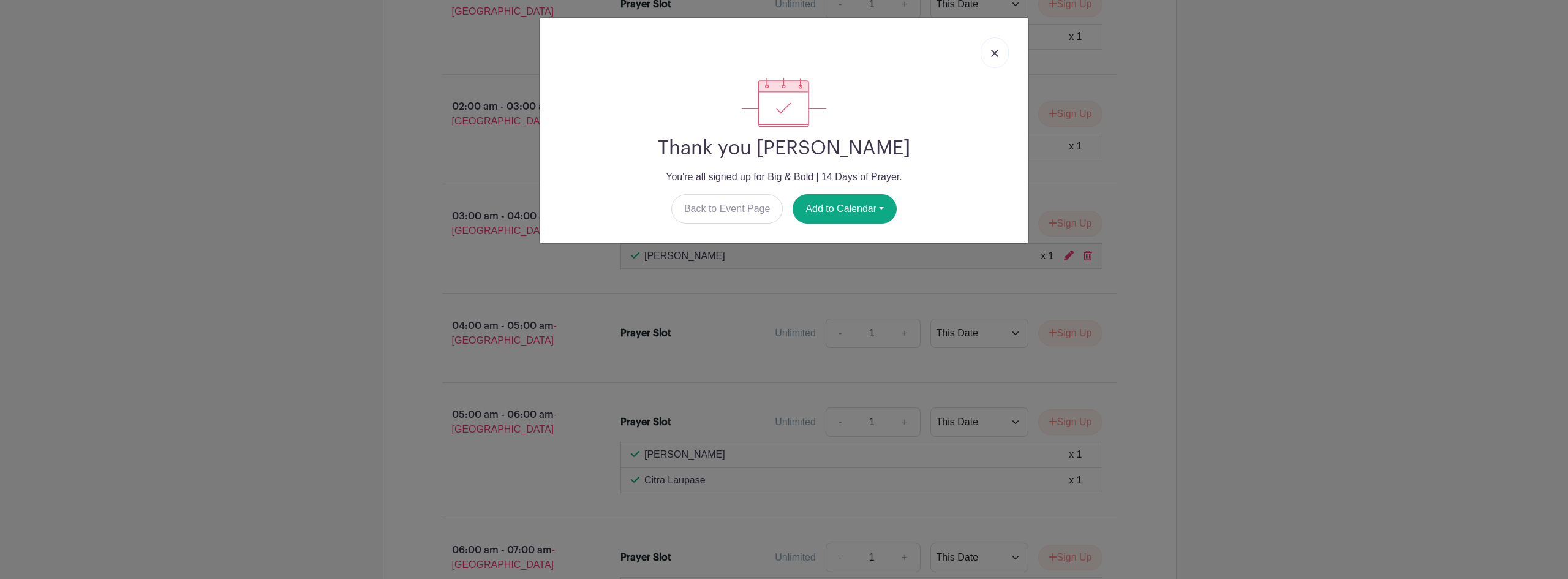
click at [982, 43] on div at bounding box center [784, 53] width 469 height 50
click at [986, 61] on link at bounding box center [994, 53] width 28 height 31
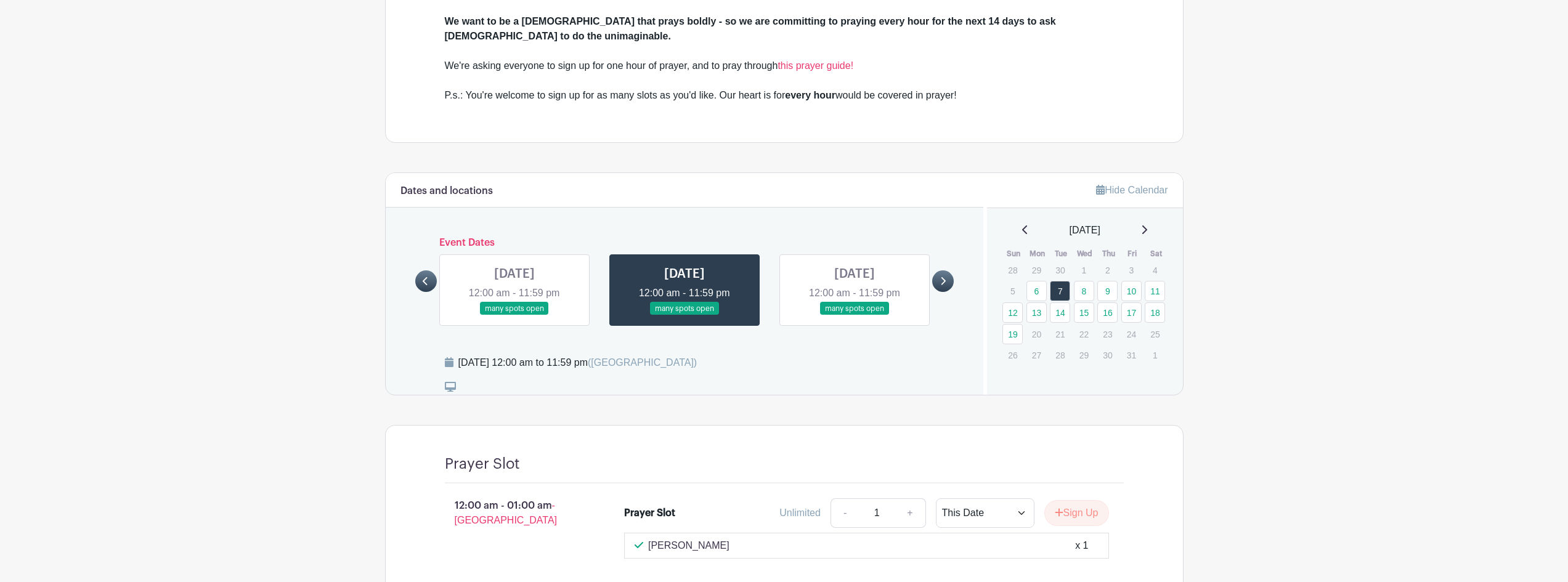
scroll to position [555, 0]
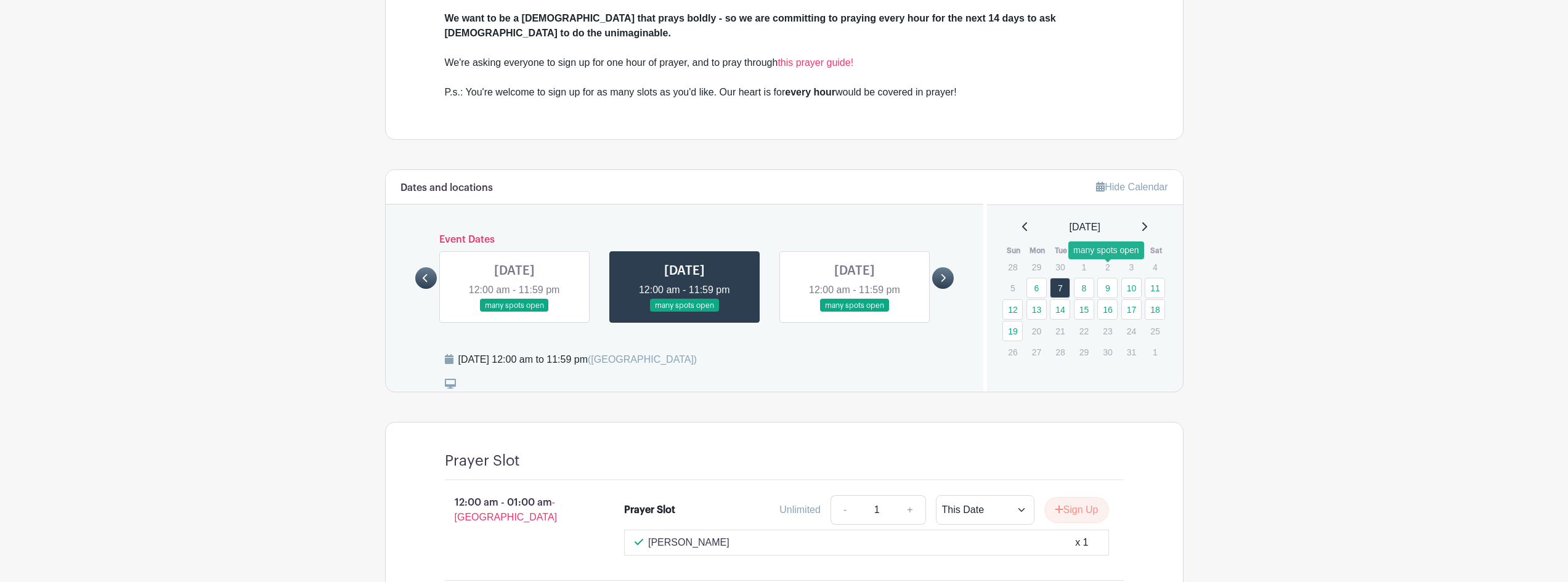
click at [1112, 278] on link "9" at bounding box center [1107, 287] width 20 height 20
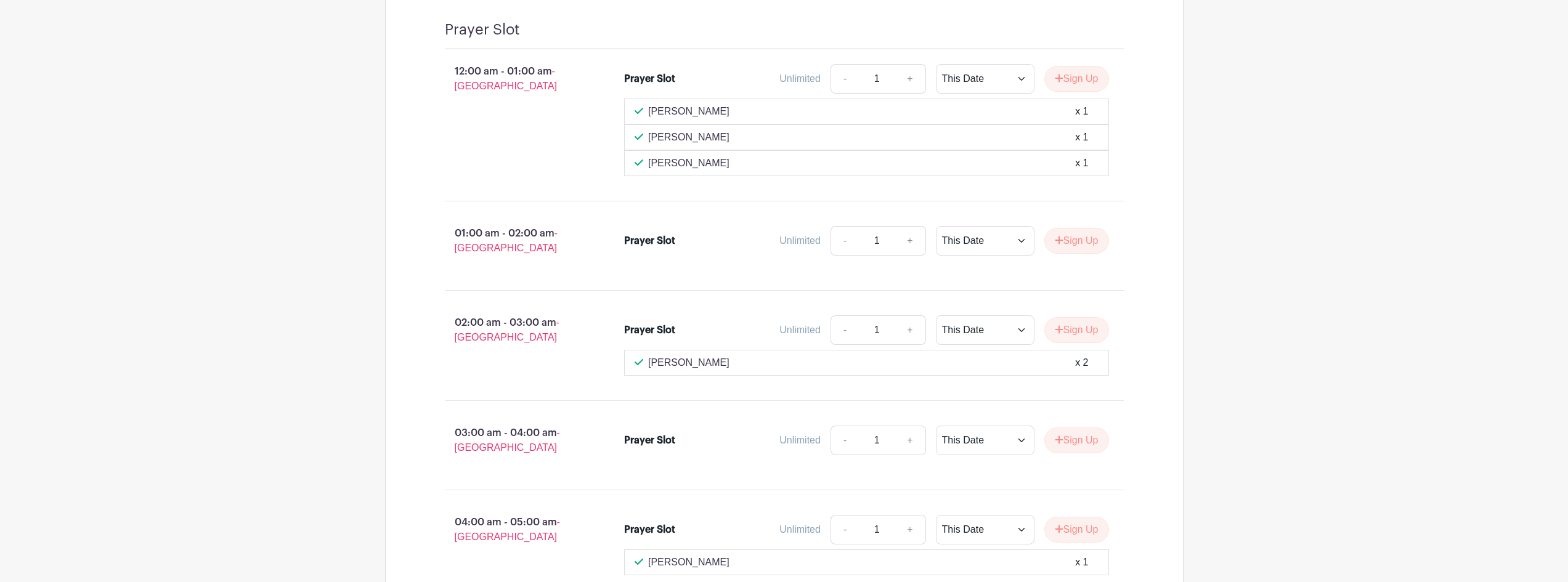
scroll to position [1047, 0]
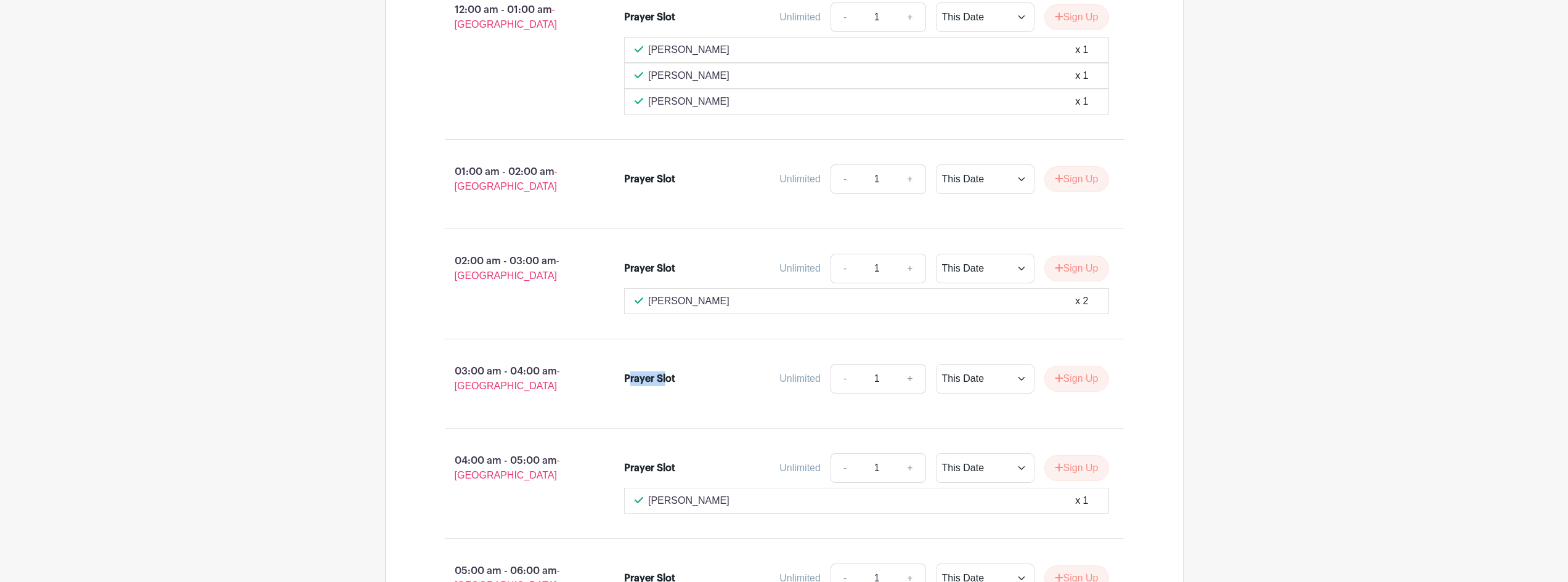
drag, startPoint x: 628, startPoint y: 368, endPoint x: 664, endPoint y: 367, distance: 36.0
click at [664, 372] on div "Prayer Slot" at bounding box center [650, 379] width 51 height 14
drag, startPoint x: 680, startPoint y: 368, endPoint x: 625, endPoint y: 365, distance: 55.1
click at [625, 372] on div "Prayer Slot" at bounding box center [685, 379] width 121 height 14
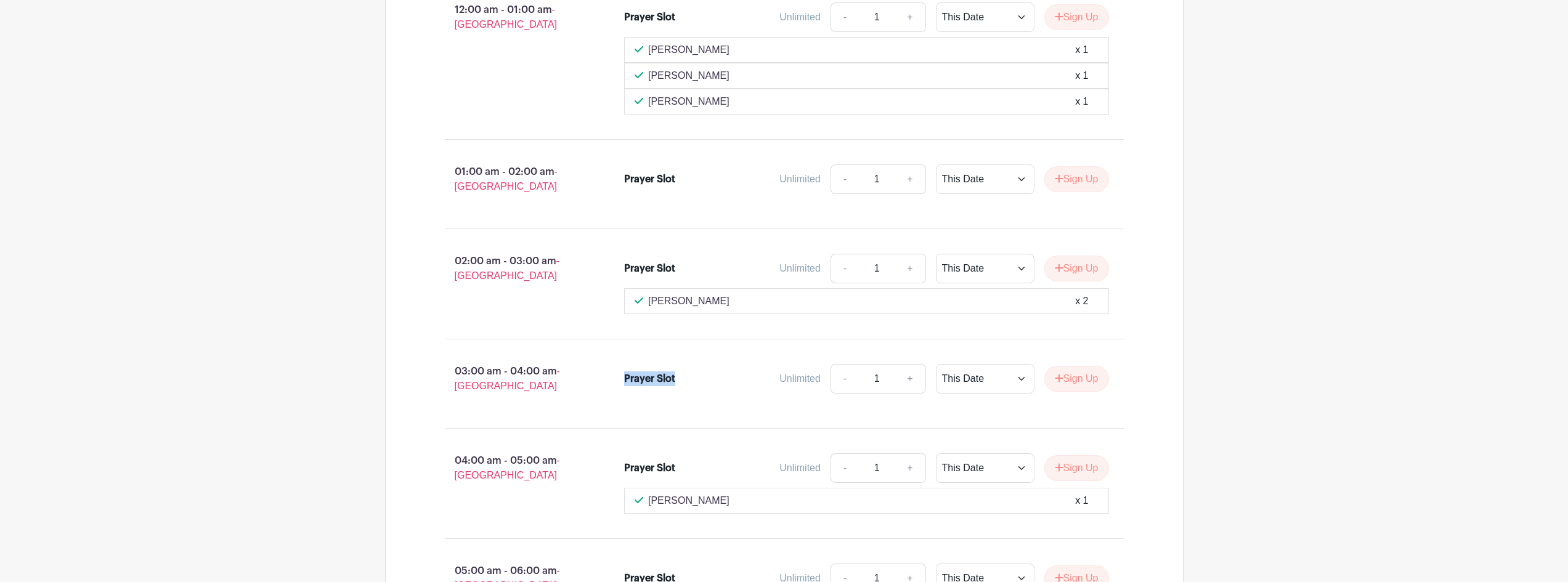
click at [625, 372] on div "Prayer Slot" at bounding box center [650, 379] width 51 height 14
click at [1075, 366] on button "Sign Up" at bounding box center [1076, 379] width 65 height 26
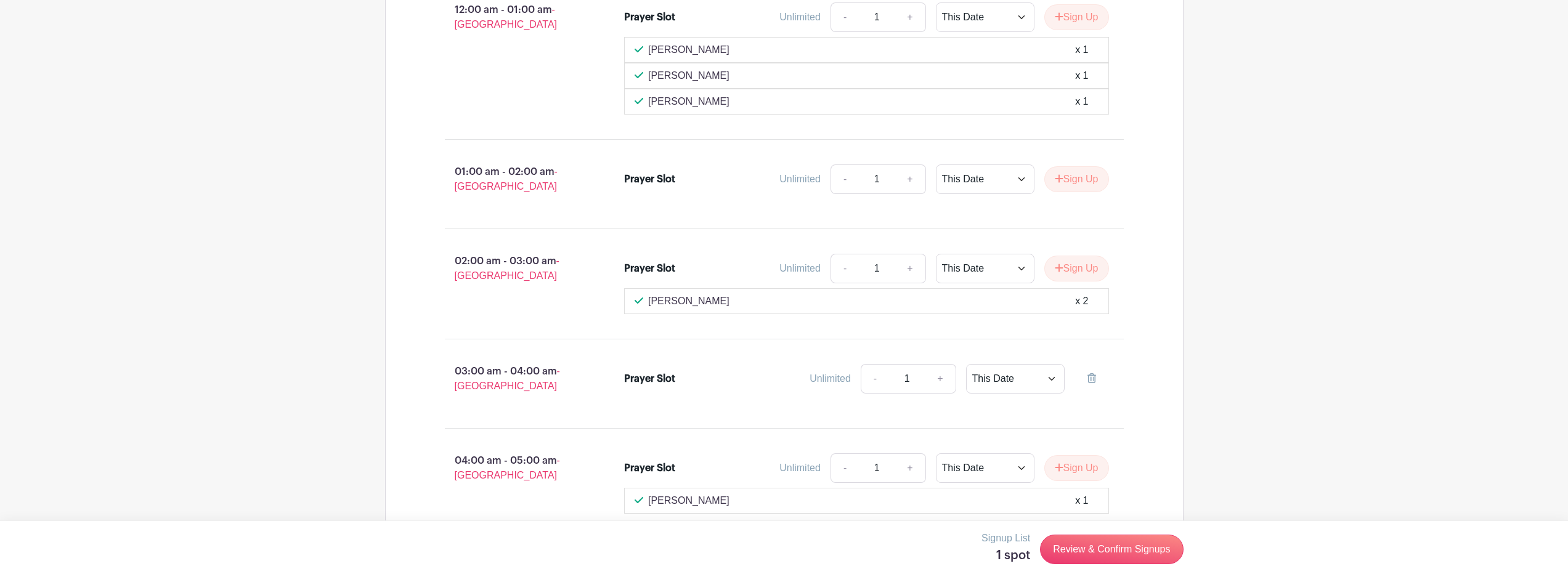
click at [1122, 565] on div "Signup List 1 spot Review & Confirm Signups" at bounding box center [784, 549] width 799 height 37
click at [1122, 561] on link "Review & Confirm Signups" at bounding box center [1111, 549] width 143 height 30
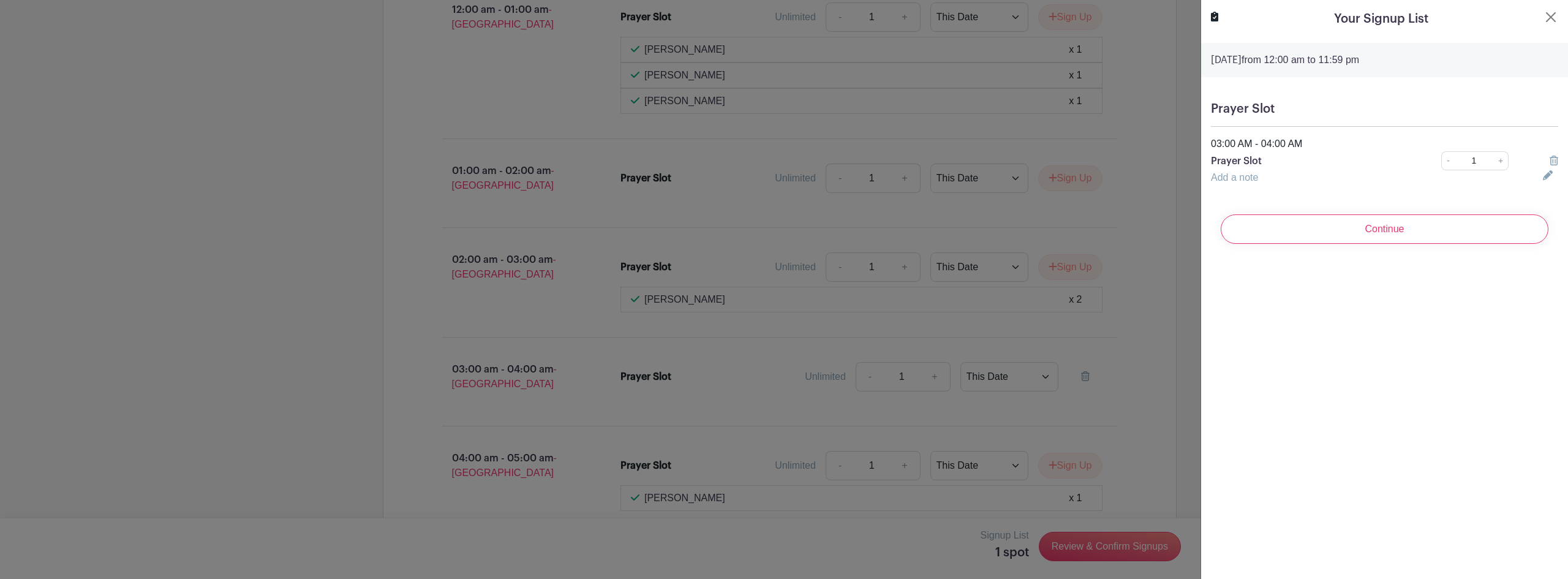
click at [1341, 202] on form "[DATE] 12:00 am to 11:59 pm Prayer Slot 03:00 AM - 04:00 AM Prayer Slot - 1 + A…" at bounding box center [1384, 149] width 367 height 211
click at [1338, 225] on input "Continue" at bounding box center [1384, 229] width 328 height 30
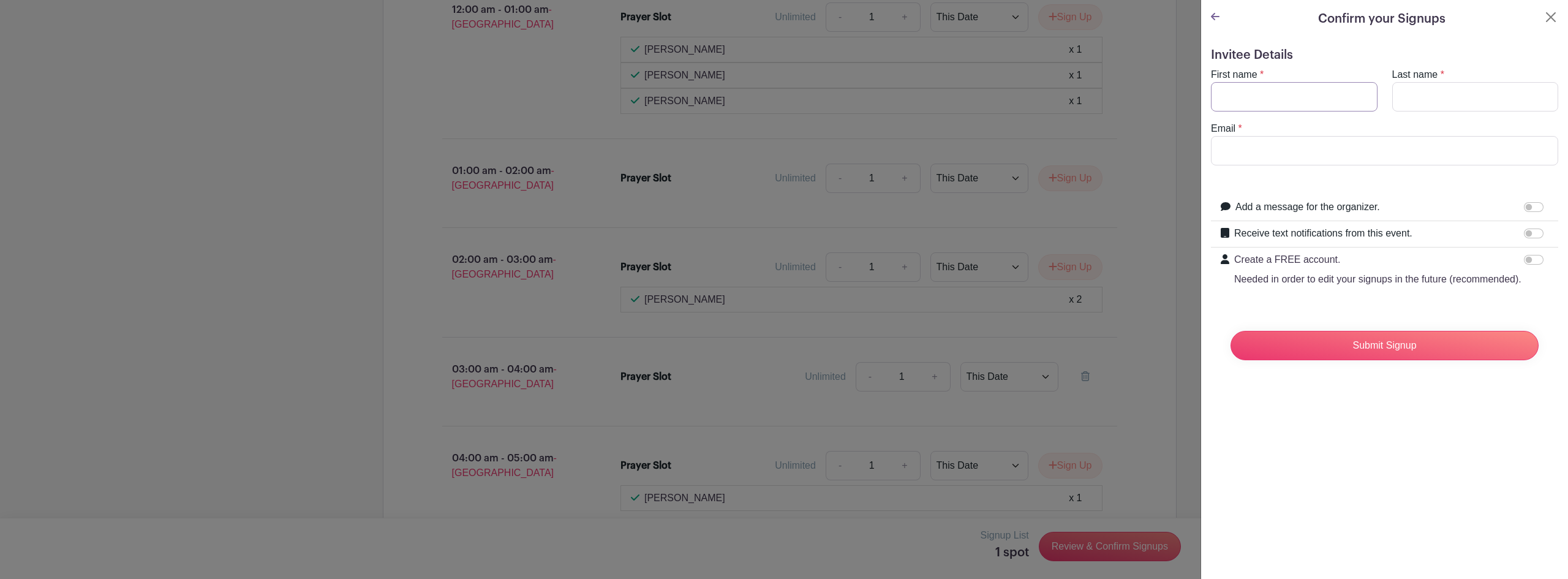
click at [1278, 103] on input "First name" at bounding box center [1294, 97] width 167 height 30
type input "[PERSON_NAME]"
type input "[PERSON_NAME][EMAIL_ADDRESS][DOMAIN_NAME]"
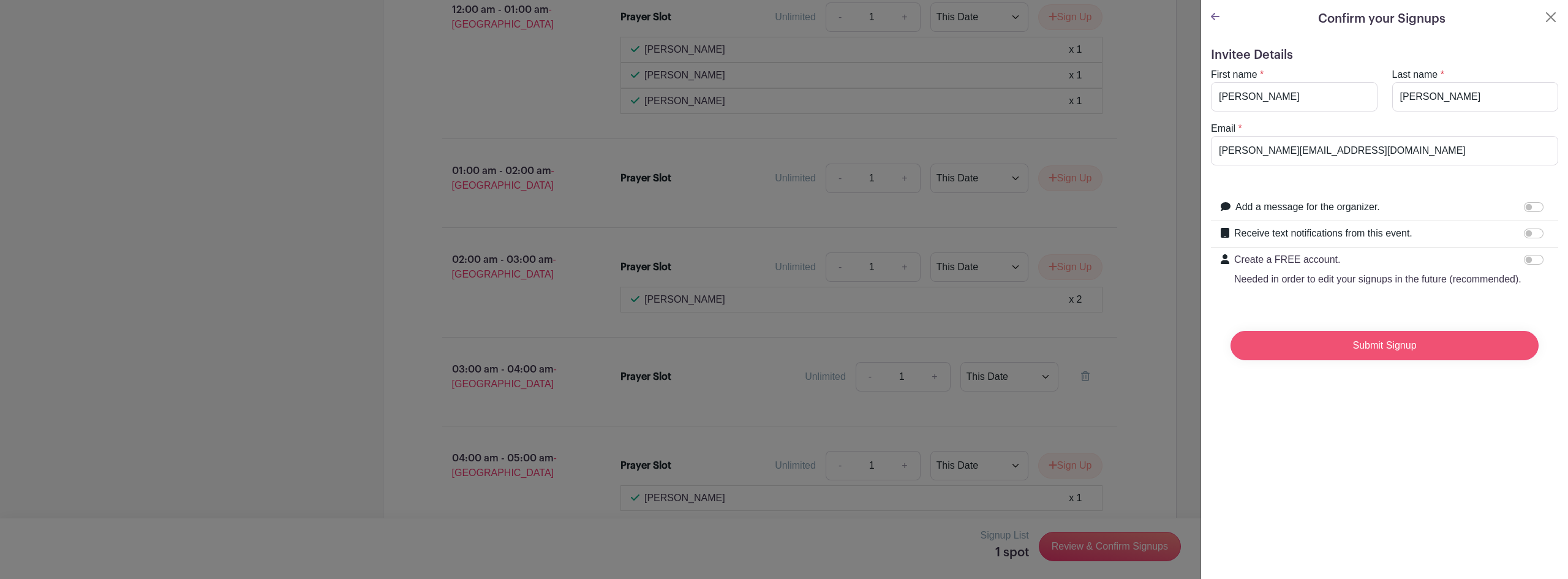
click at [1322, 360] on input "Submit Signup" at bounding box center [1385, 345] width 308 height 30
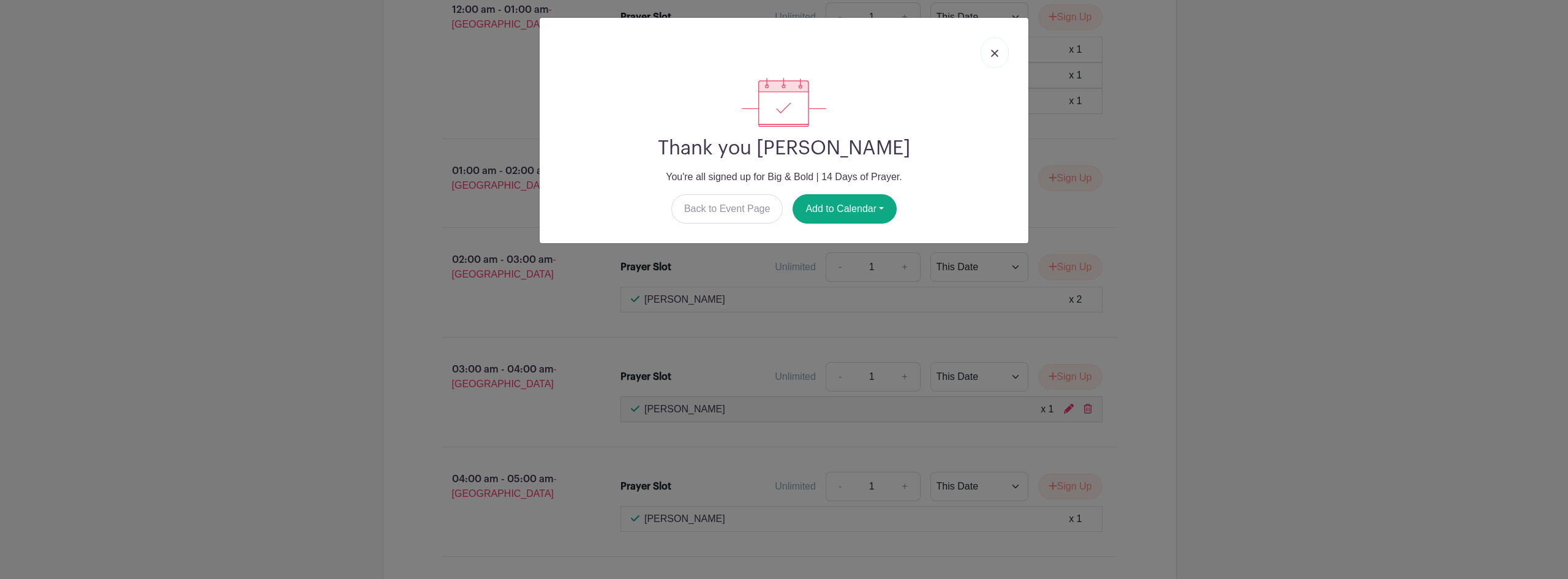
click at [996, 48] on link at bounding box center [994, 53] width 28 height 31
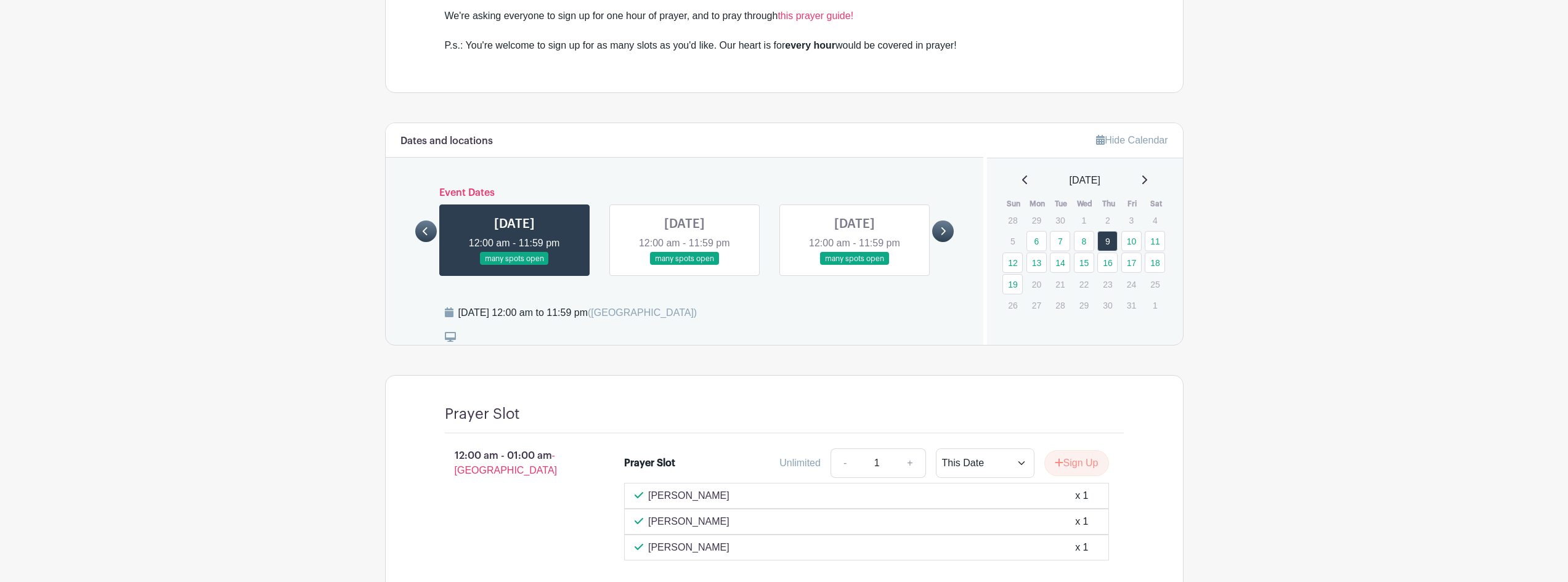
scroll to position [616, 0]
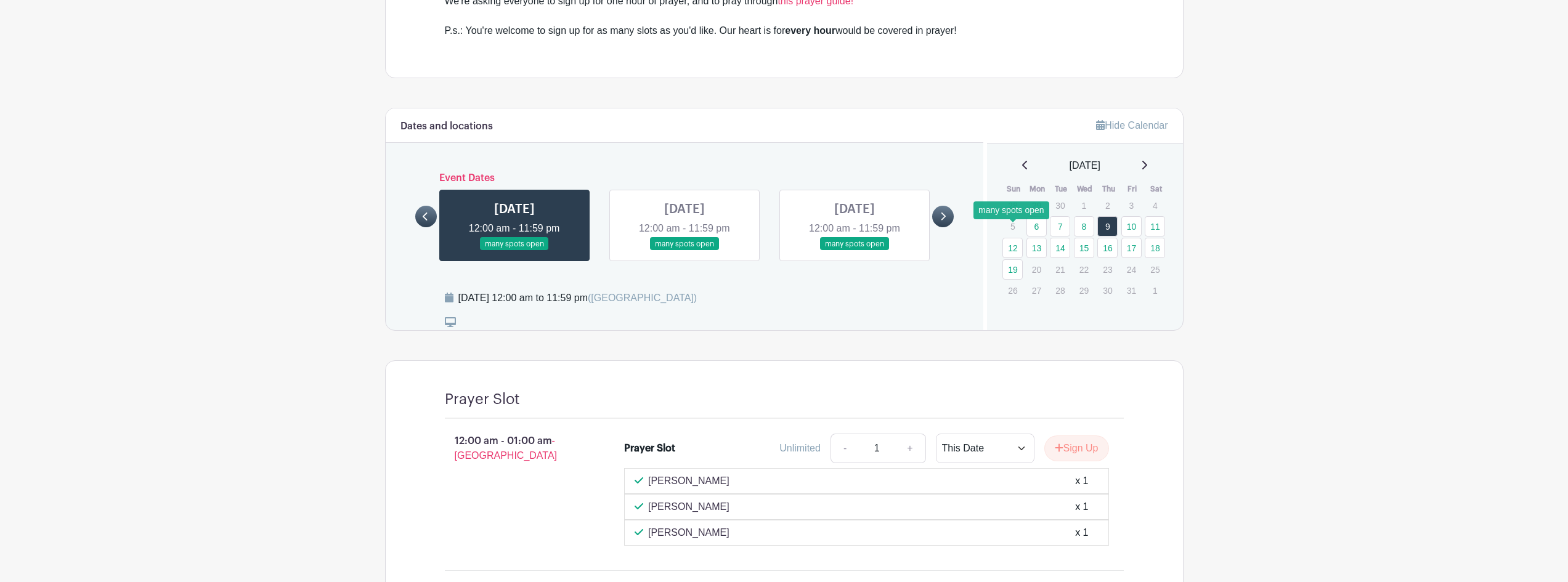
click at [1008, 238] on link "12" at bounding box center [1012, 248] width 20 height 20
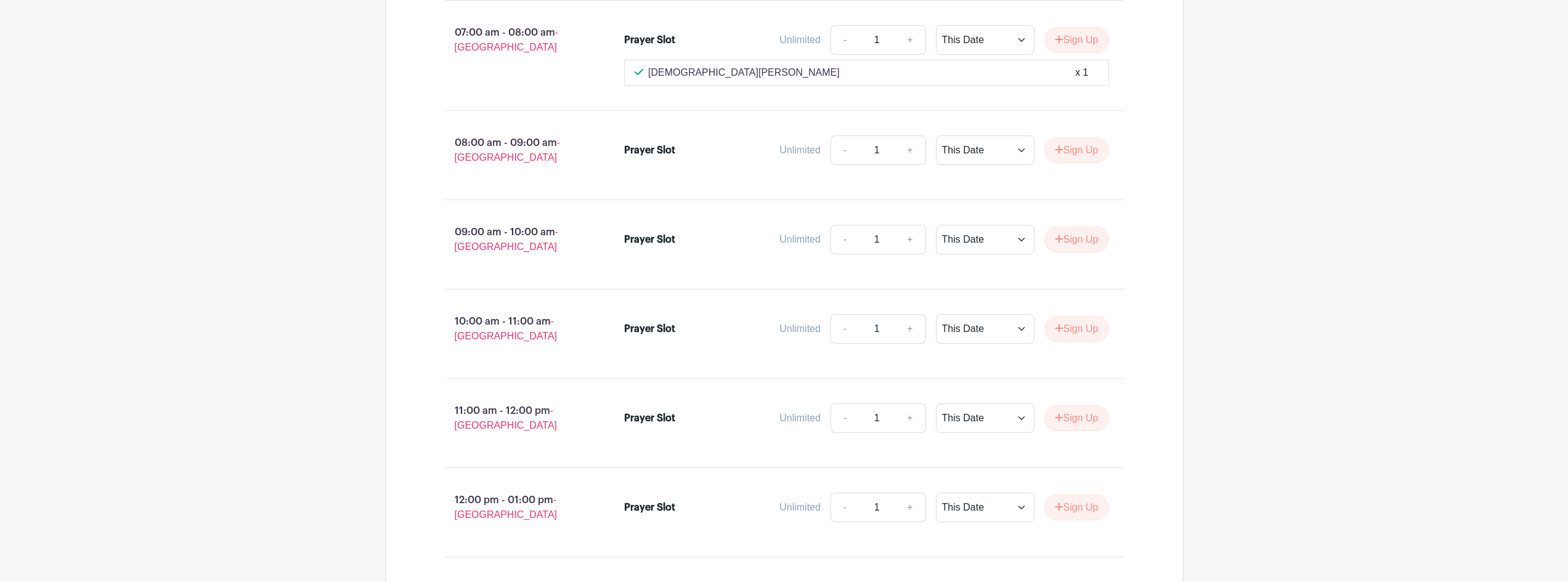
scroll to position [1786, 0]
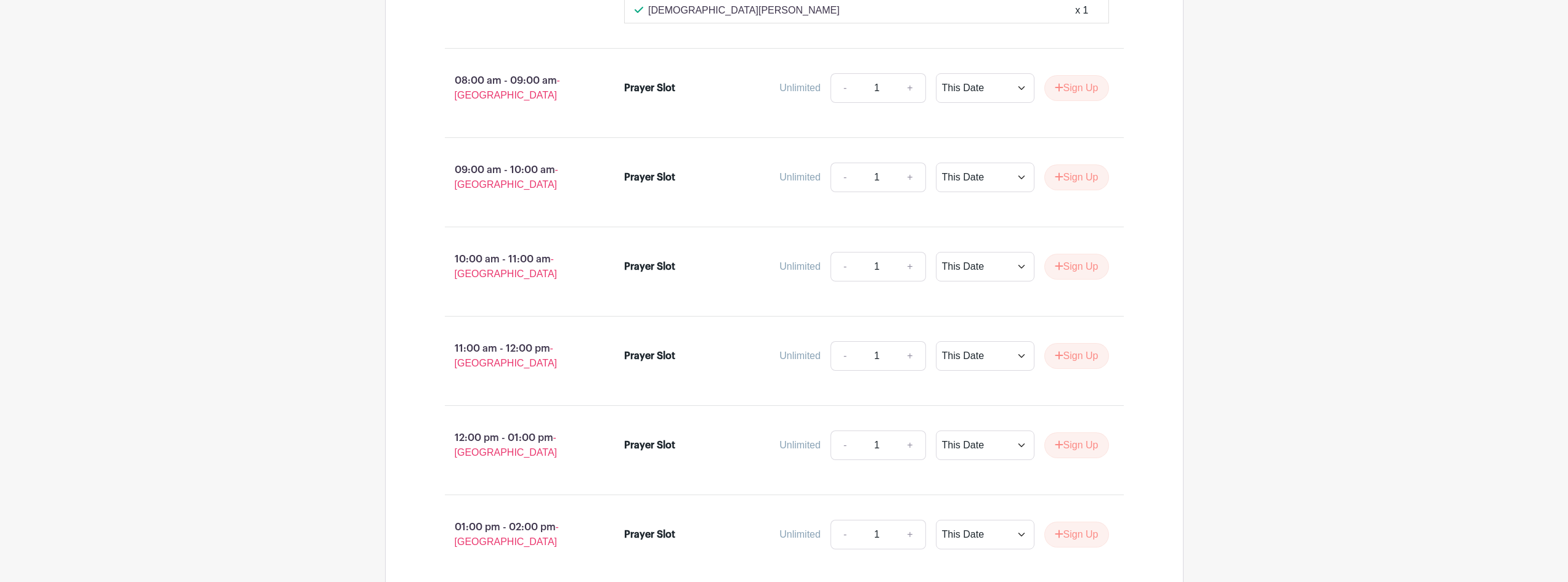
scroll to position [1848, 0]
